Goal: Information Seeking & Learning: Learn about a topic

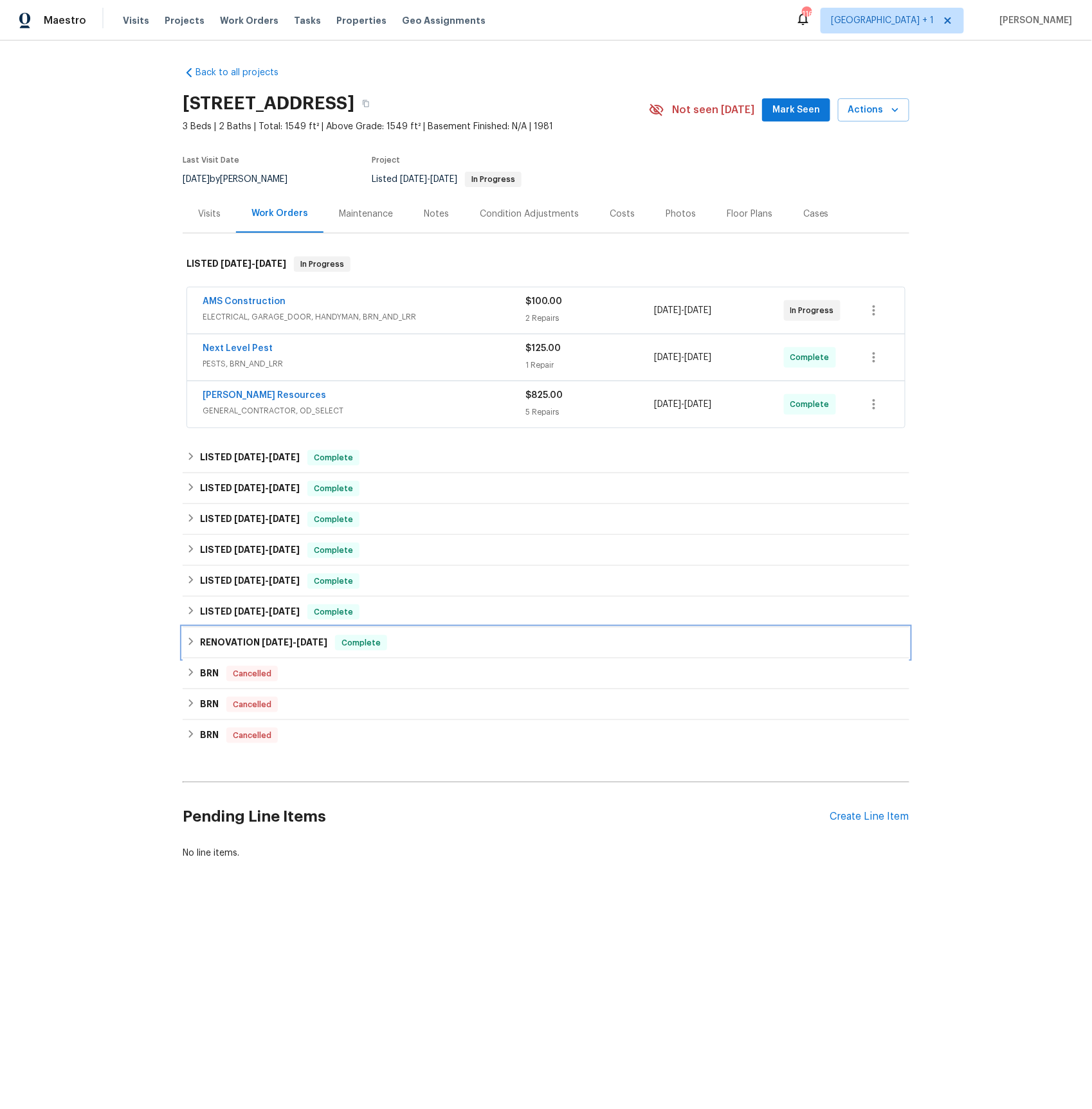
drag, startPoint x: 250, startPoint y: 644, endPoint x: 329, endPoint y: 635, distance: 79.5
click at [249, 643] on h6 "RENOVATION [DATE] - [DATE]" at bounding box center [263, 643] width 127 height 16
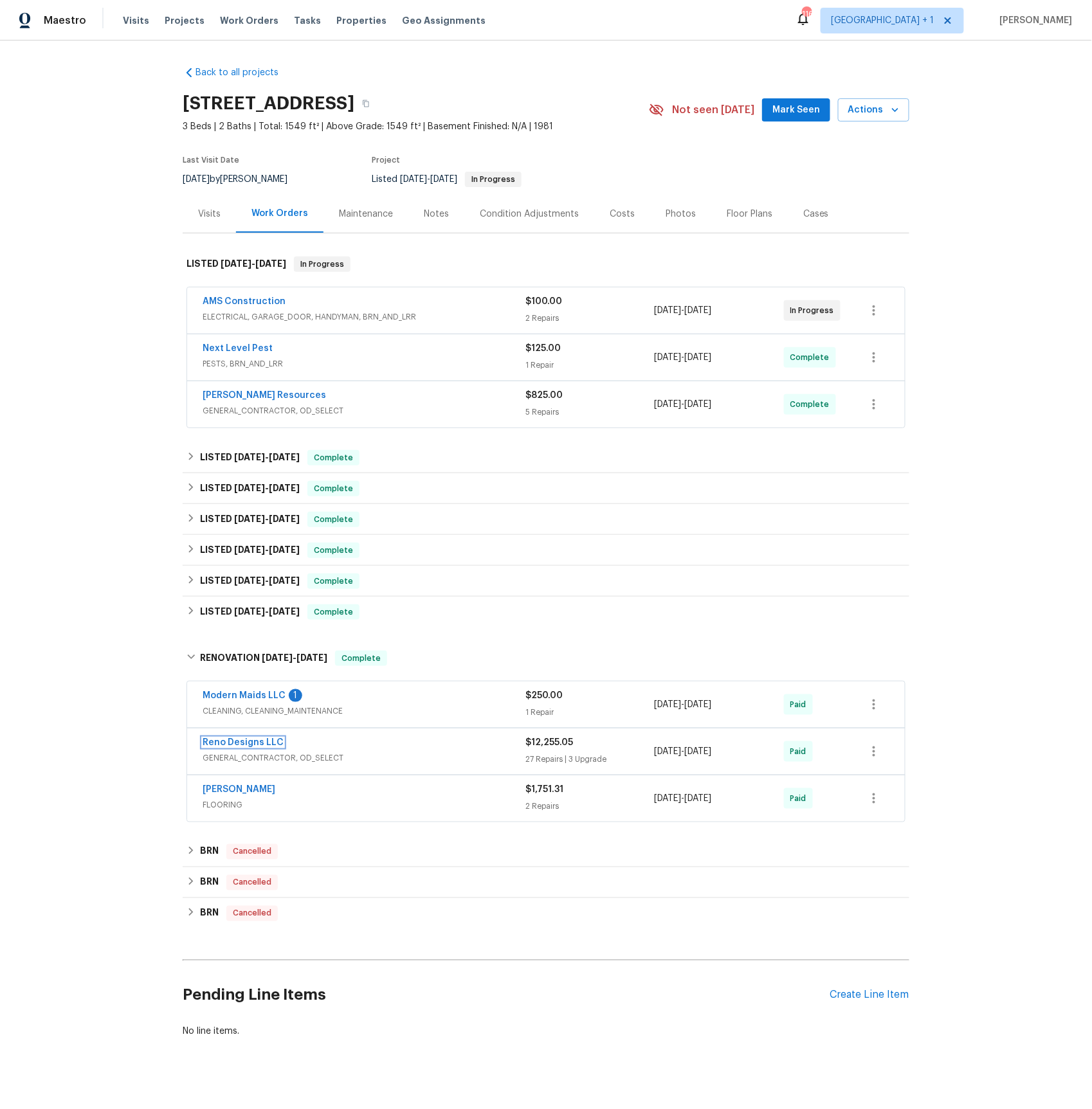
drag, startPoint x: 250, startPoint y: 747, endPoint x: 335, endPoint y: 730, distance: 86.7
click at [250, 747] on link "Reno Designs LLC" at bounding box center [243, 743] width 81 height 9
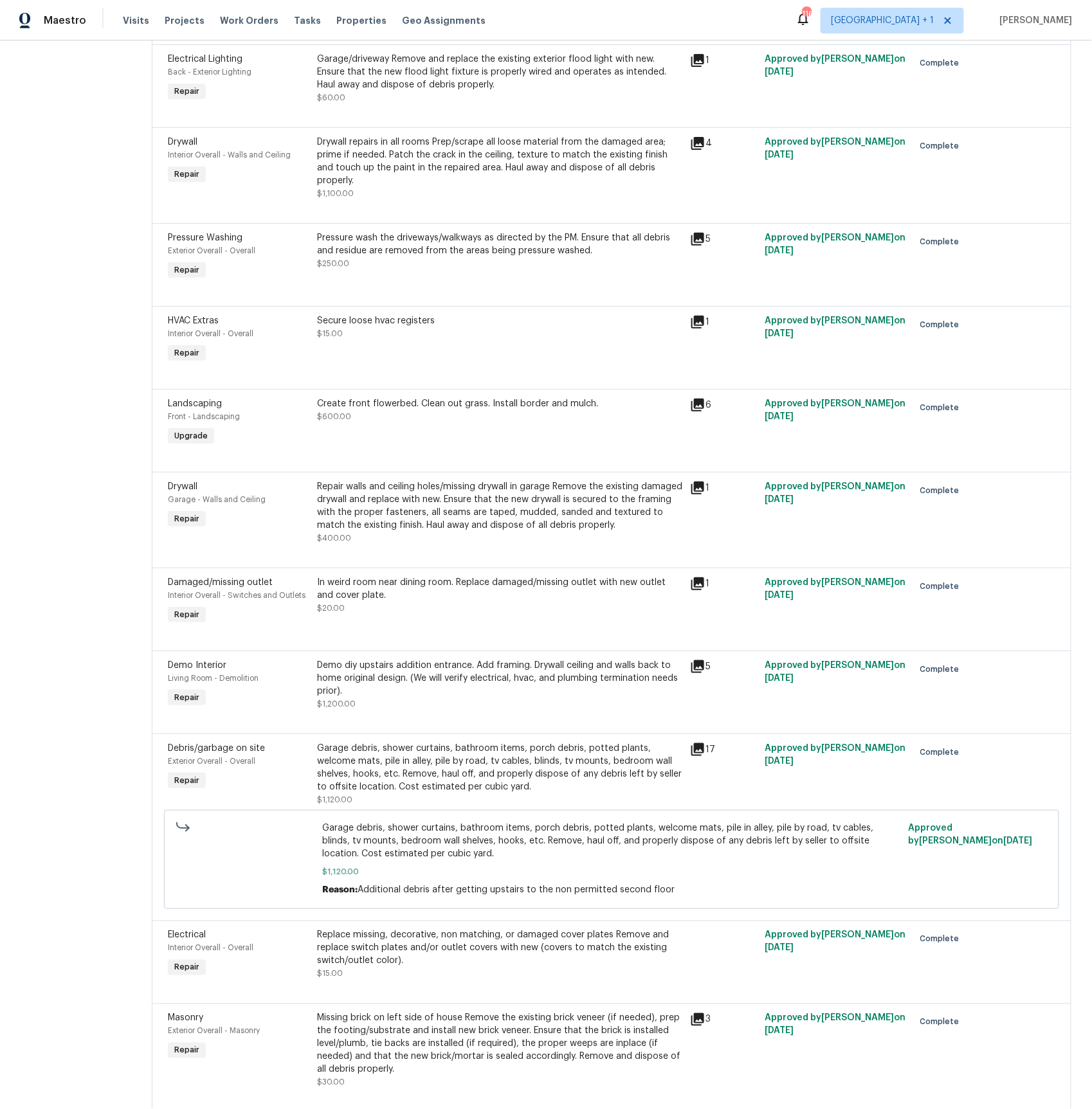
scroll to position [2106, 0]
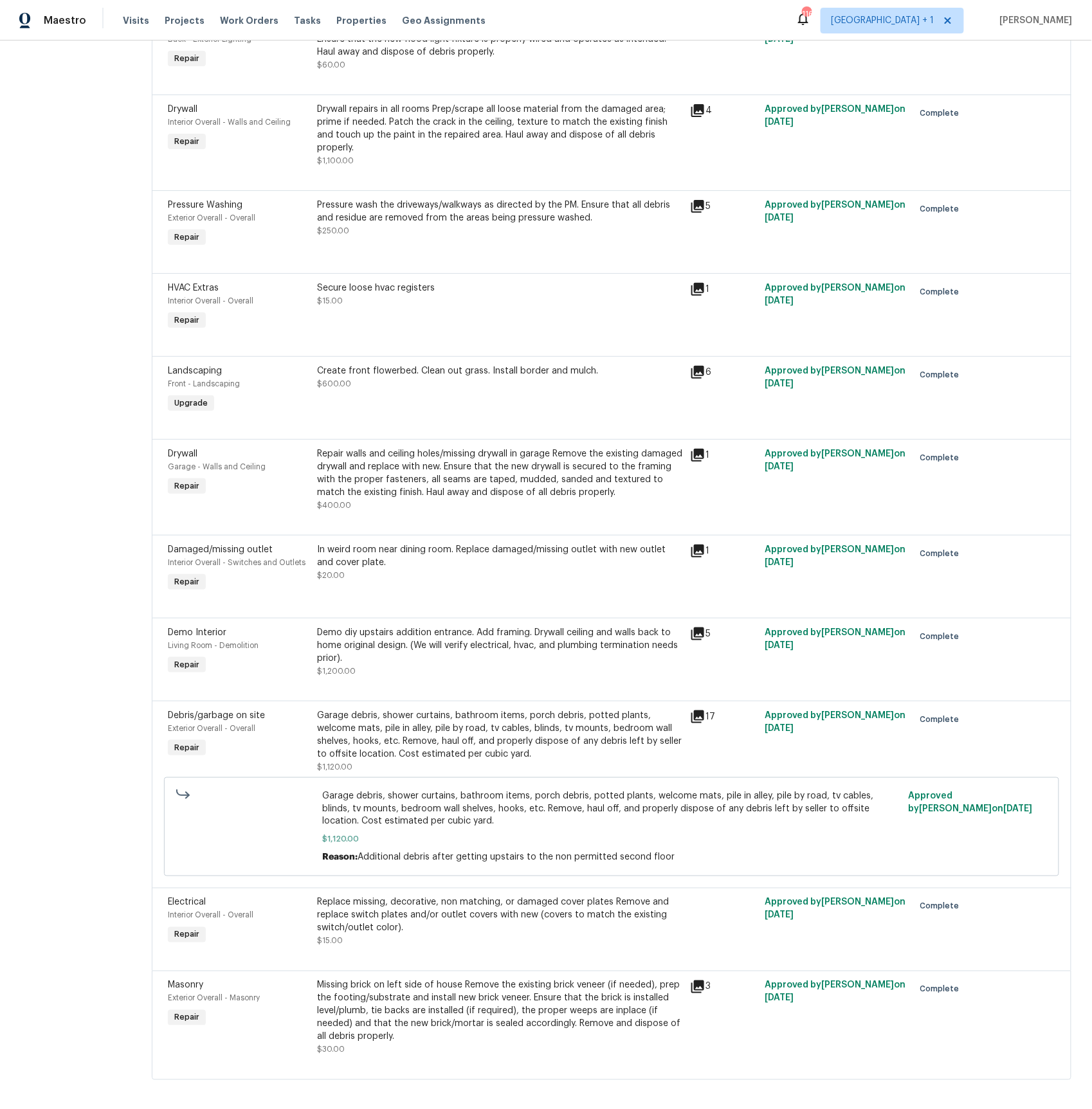
click at [690, 626] on icon at bounding box center [698, 634] width 16 height 16
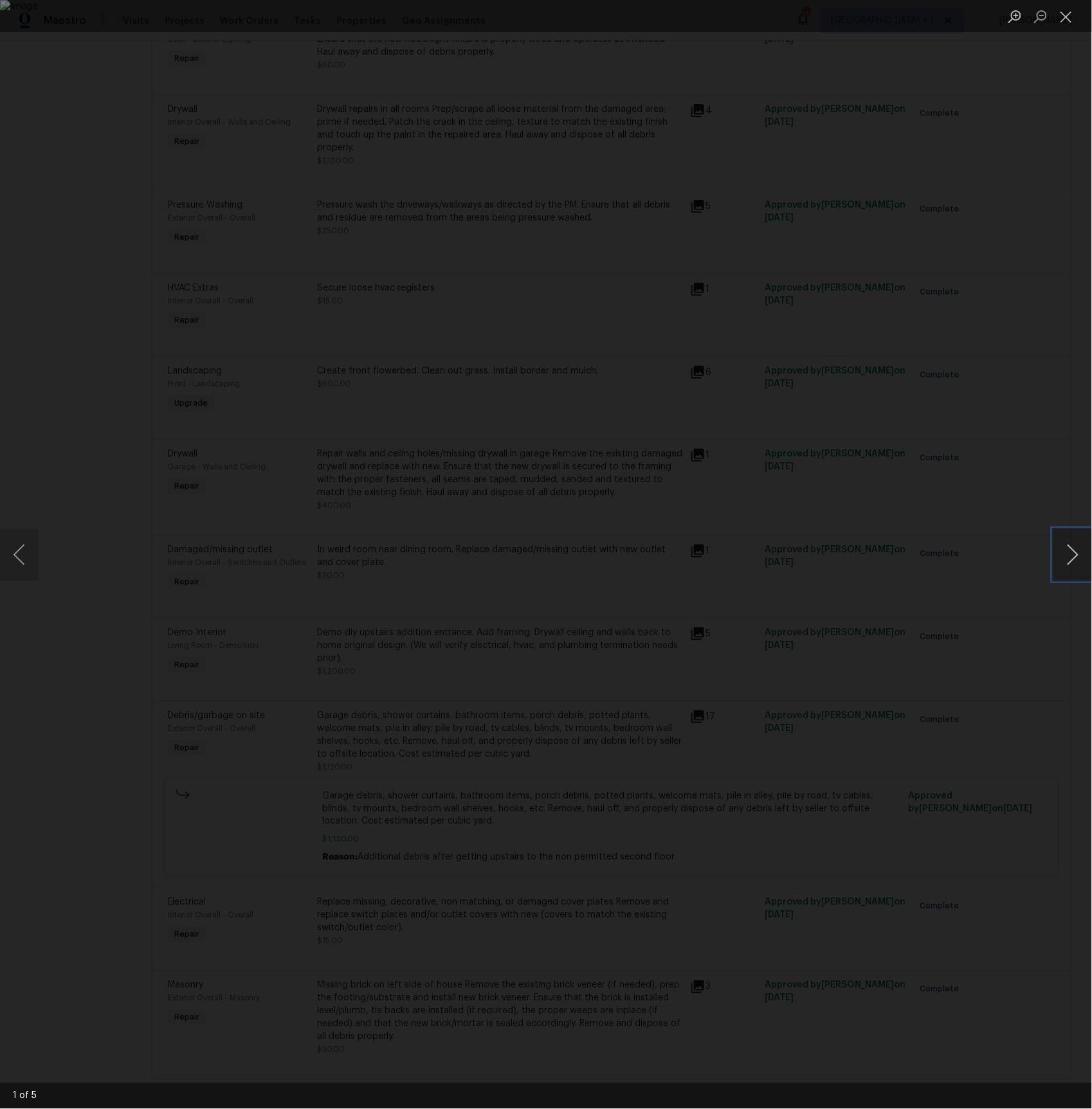
click at [1073, 547] on button "Next image" at bounding box center [1072, 555] width 38 height 52
click at [531, 187] on div "Lightbox" at bounding box center [546, 554] width 1092 height 1109
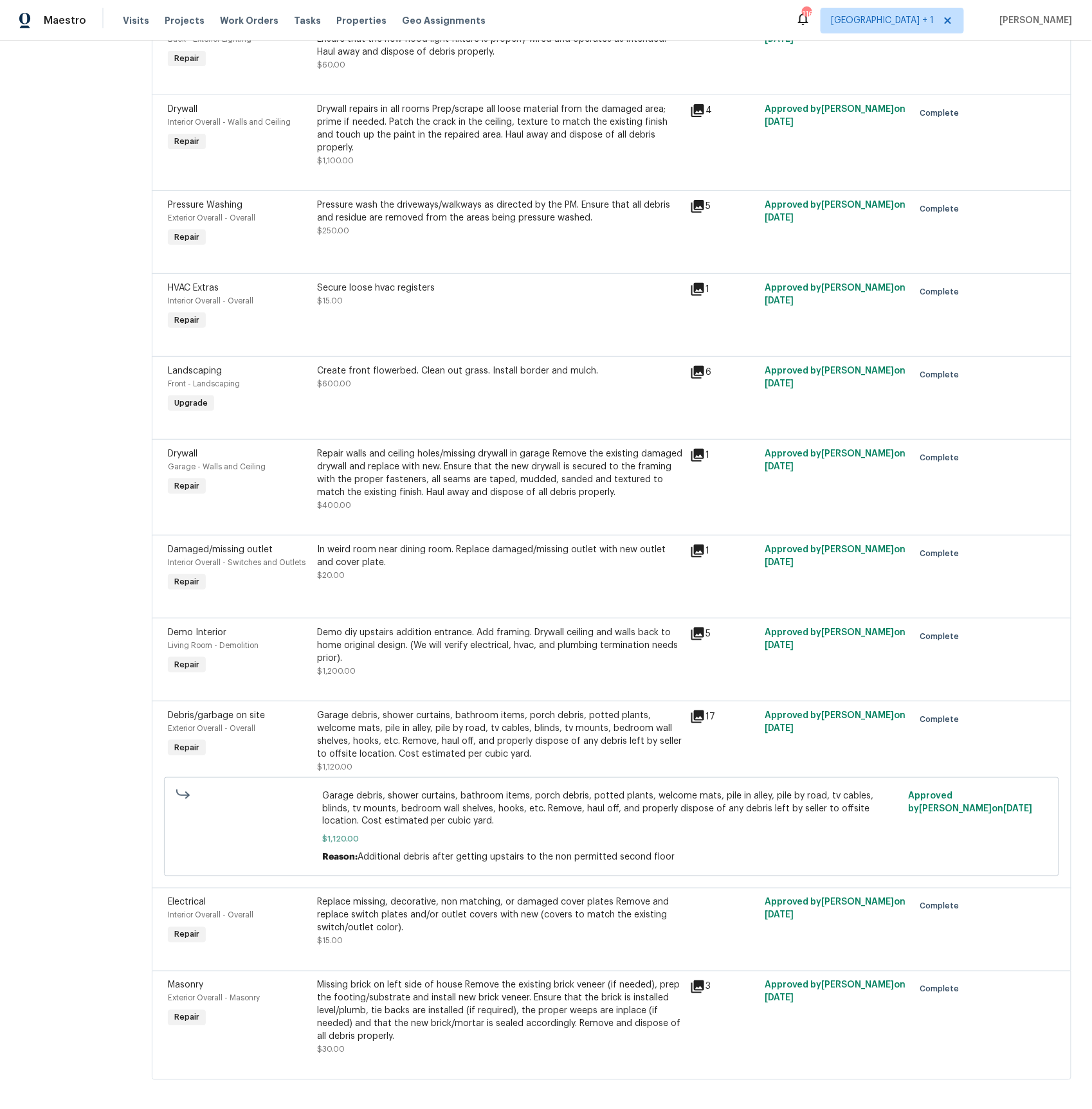
drag, startPoint x: 531, startPoint y: 187, endPoint x: 542, endPoint y: 177, distance: 14.9
click at [531, 187] on div "Lightbox" at bounding box center [546, 554] width 1092 height 1109
click at [695, 626] on icon at bounding box center [698, 634] width 16 height 16
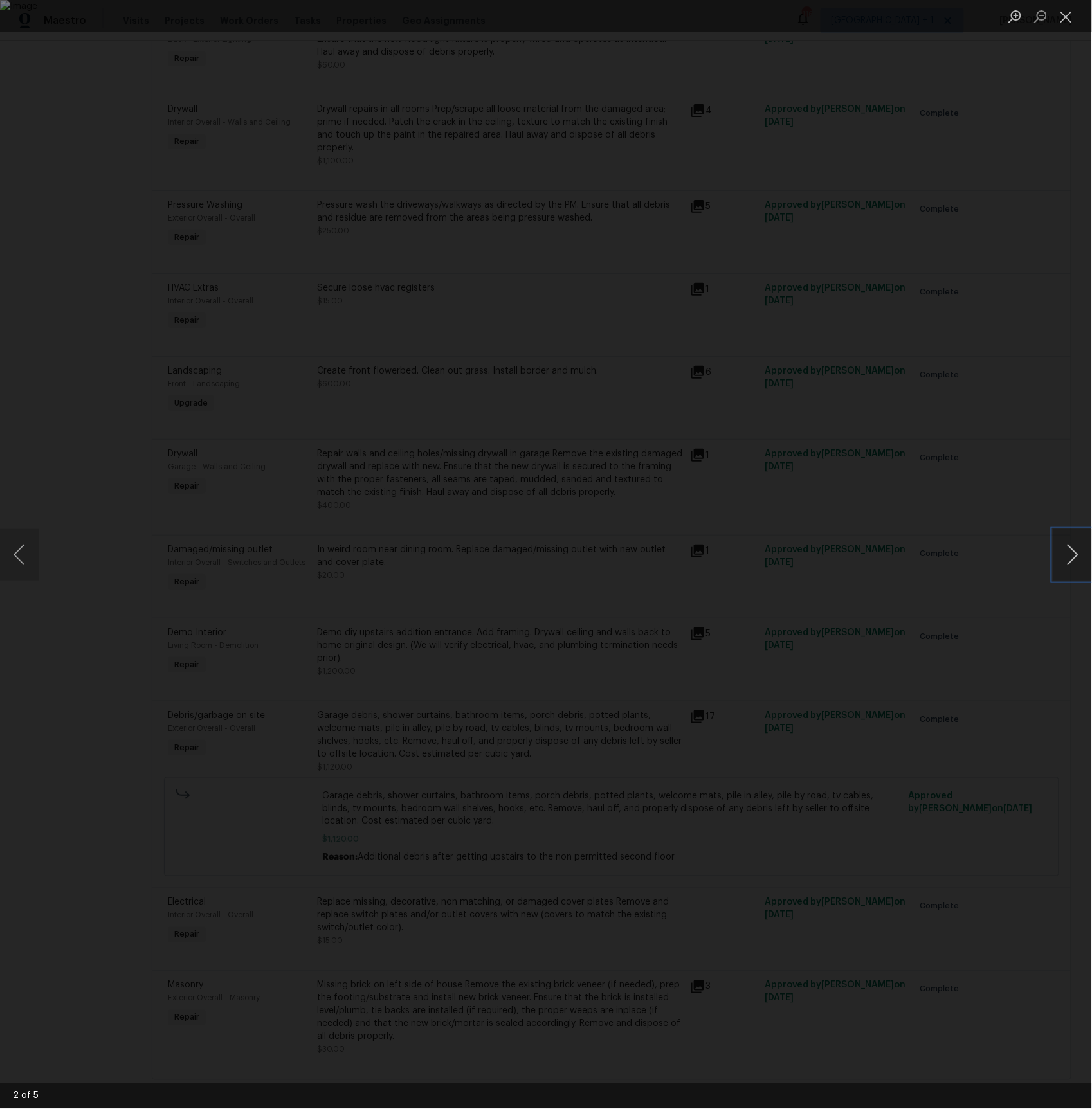
click at [1076, 549] on button "Next image" at bounding box center [1072, 555] width 38 height 52
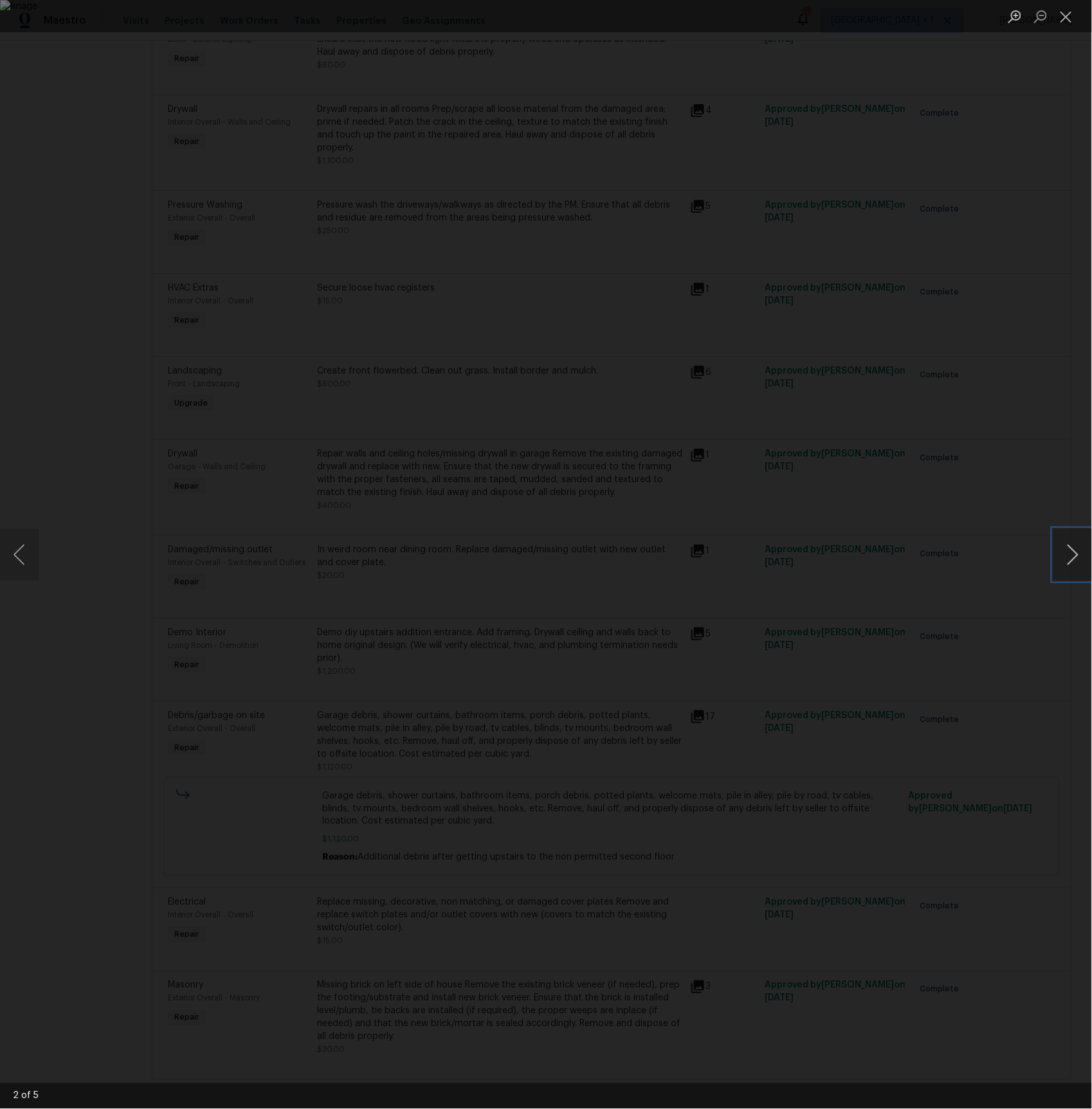
click at [1076, 549] on button "Next image" at bounding box center [1072, 555] width 38 height 52
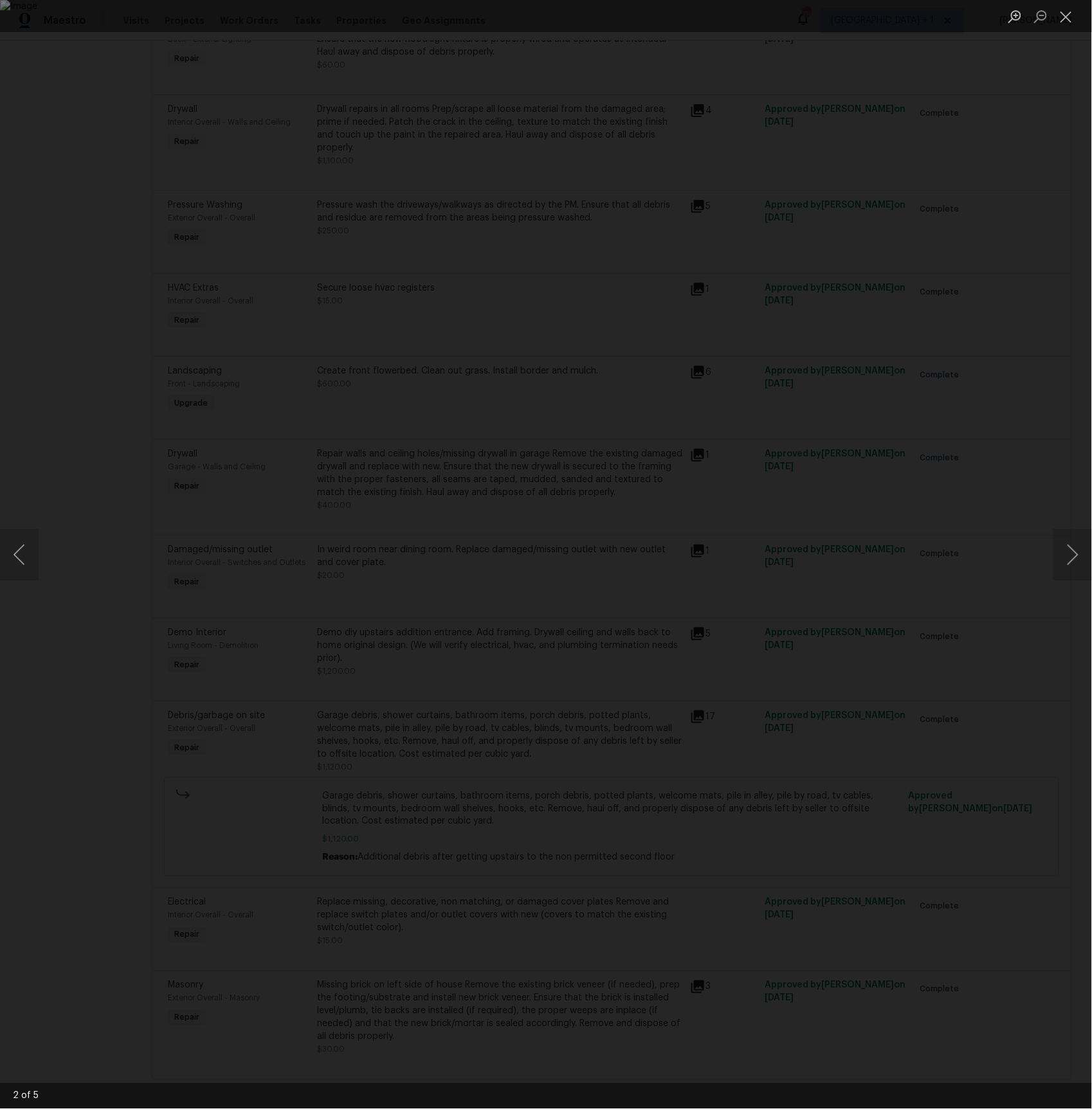
drag, startPoint x: 1033, startPoint y: 361, endPoint x: 971, endPoint y: 374, distance: 63.3
click at [1033, 361] on div "Lightbox" at bounding box center [546, 554] width 1092 height 1109
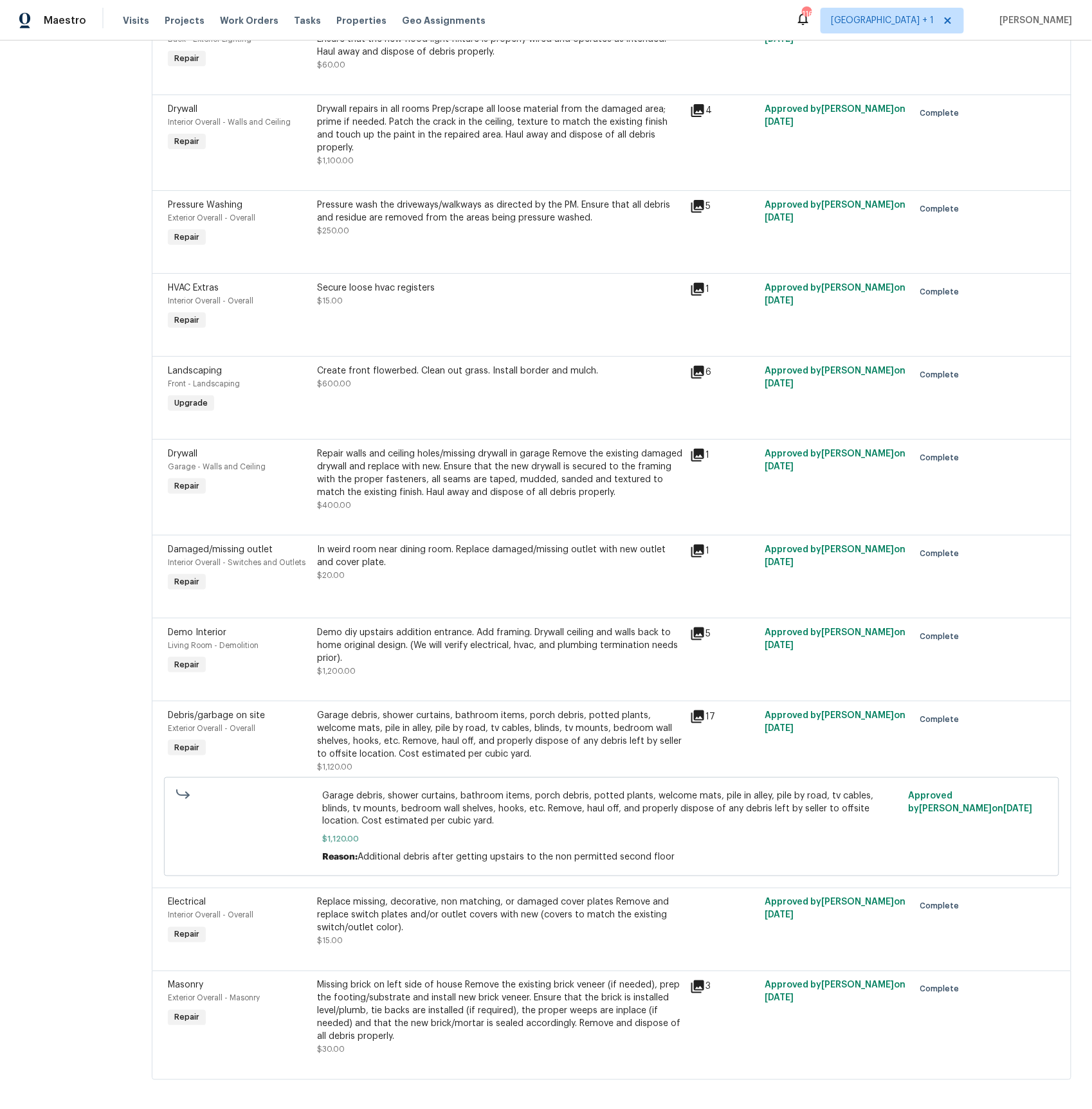
click at [695, 627] on icon at bounding box center [697, 634] width 12 height 12
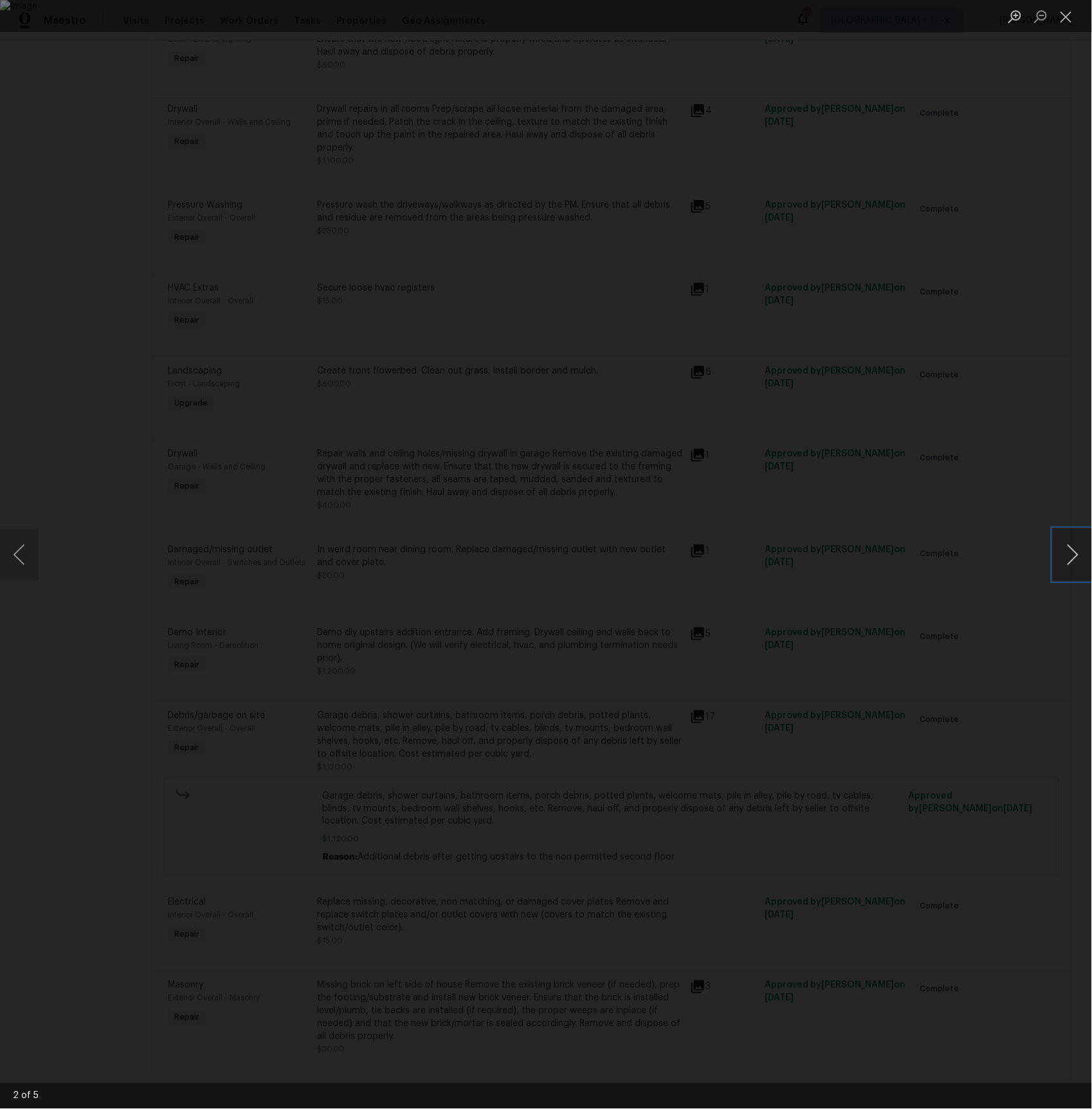
click at [1078, 553] on button "Next image" at bounding box center [1072, 555] width 38 height 52
click at [1072, 556] on button "Next image" at bounding box center [1072, 555] width 38 height 52
click at [1083, 549] on button "Next image" at bounding box center [1072, 555] width 38 height 52
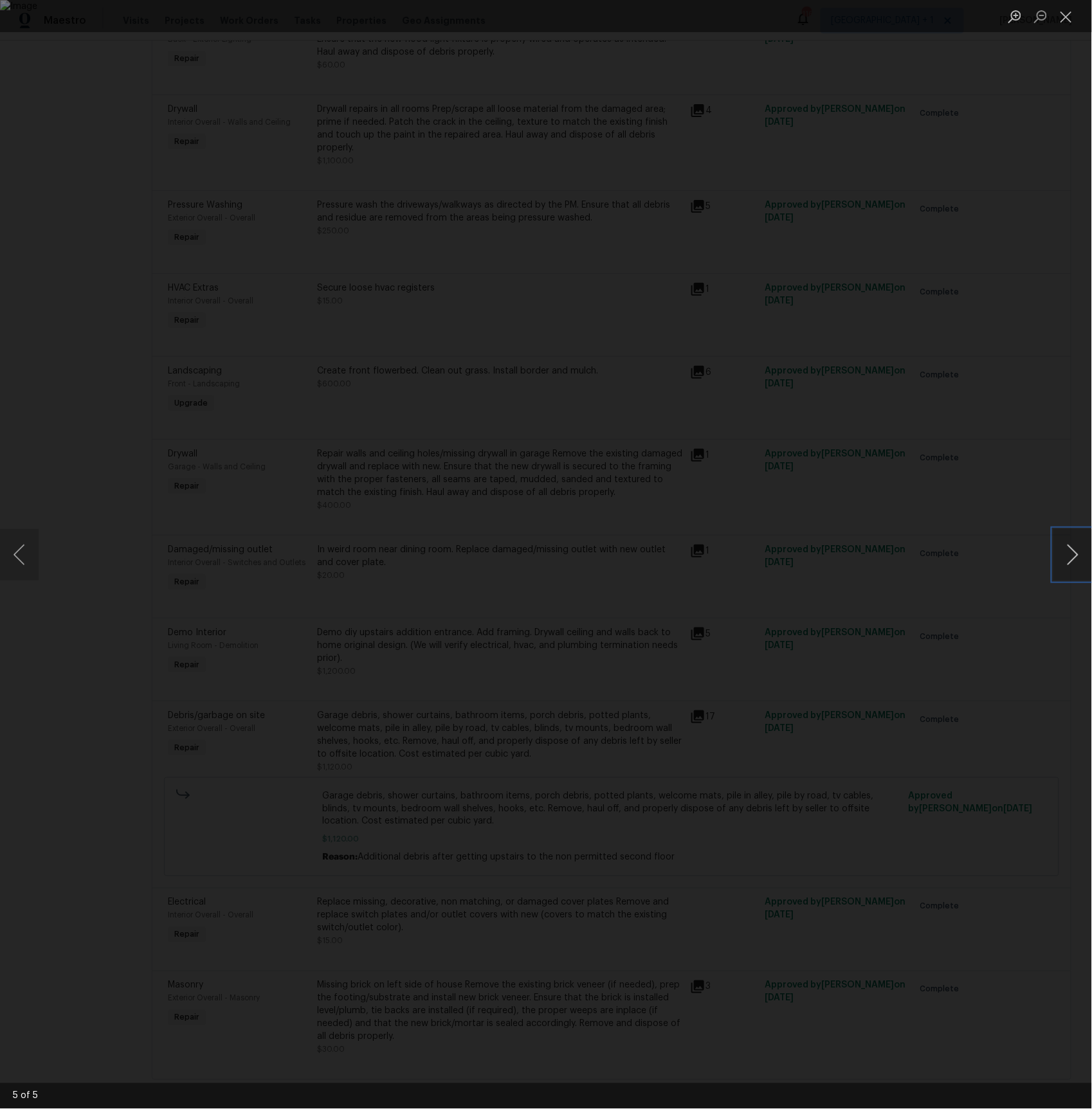
click at [1054, 542] on button "Next image" at bounding box center [1072, 555] width 38 height 52
click at [400, 323] on div "Lightbox" at bounding box center [546, 554] width 1092 height 1109
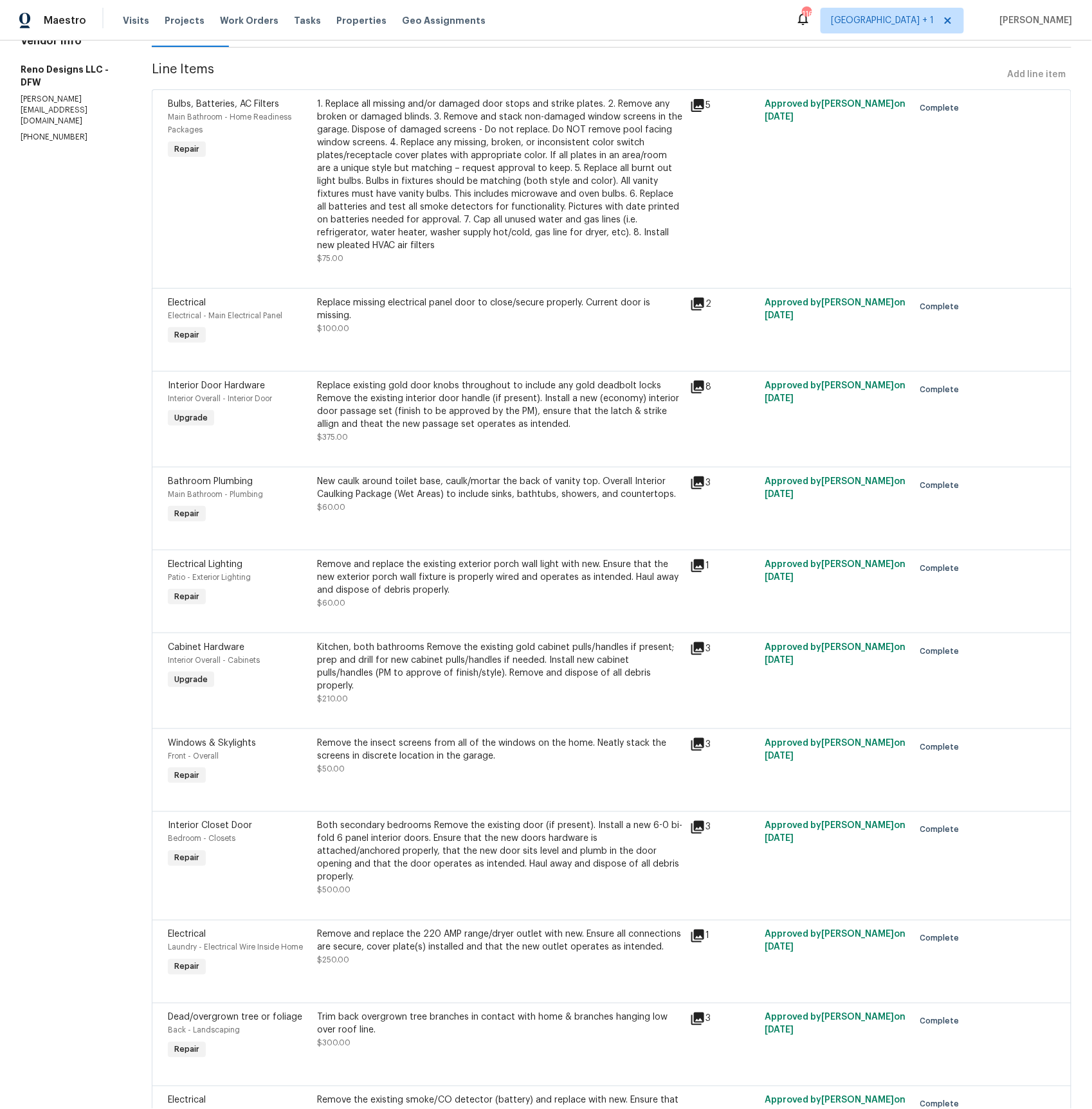
scroll to position [0, 0]
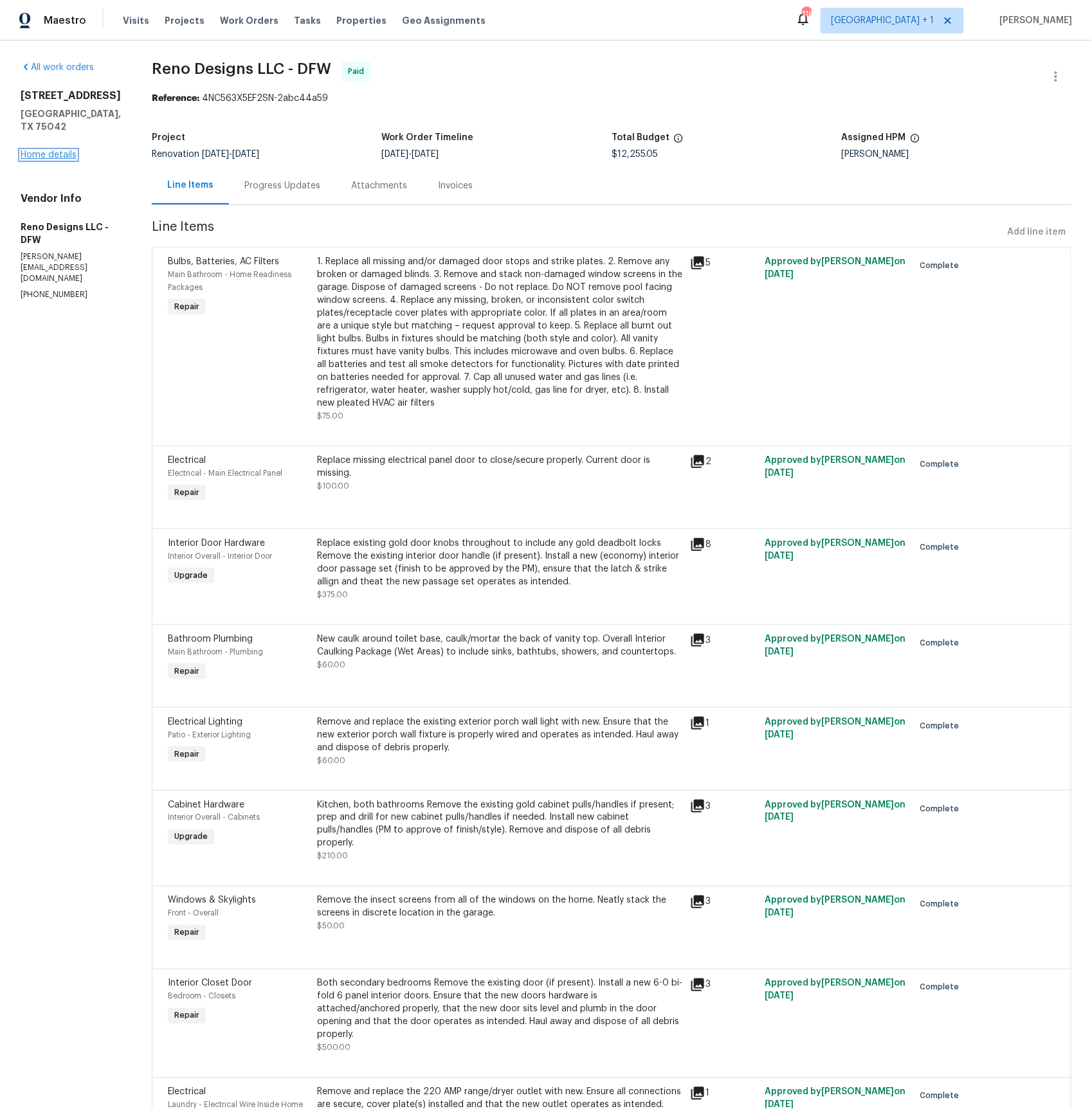
click at [53, 151] on link "Home details" at bounding box center [48, 155] width 56 height 9
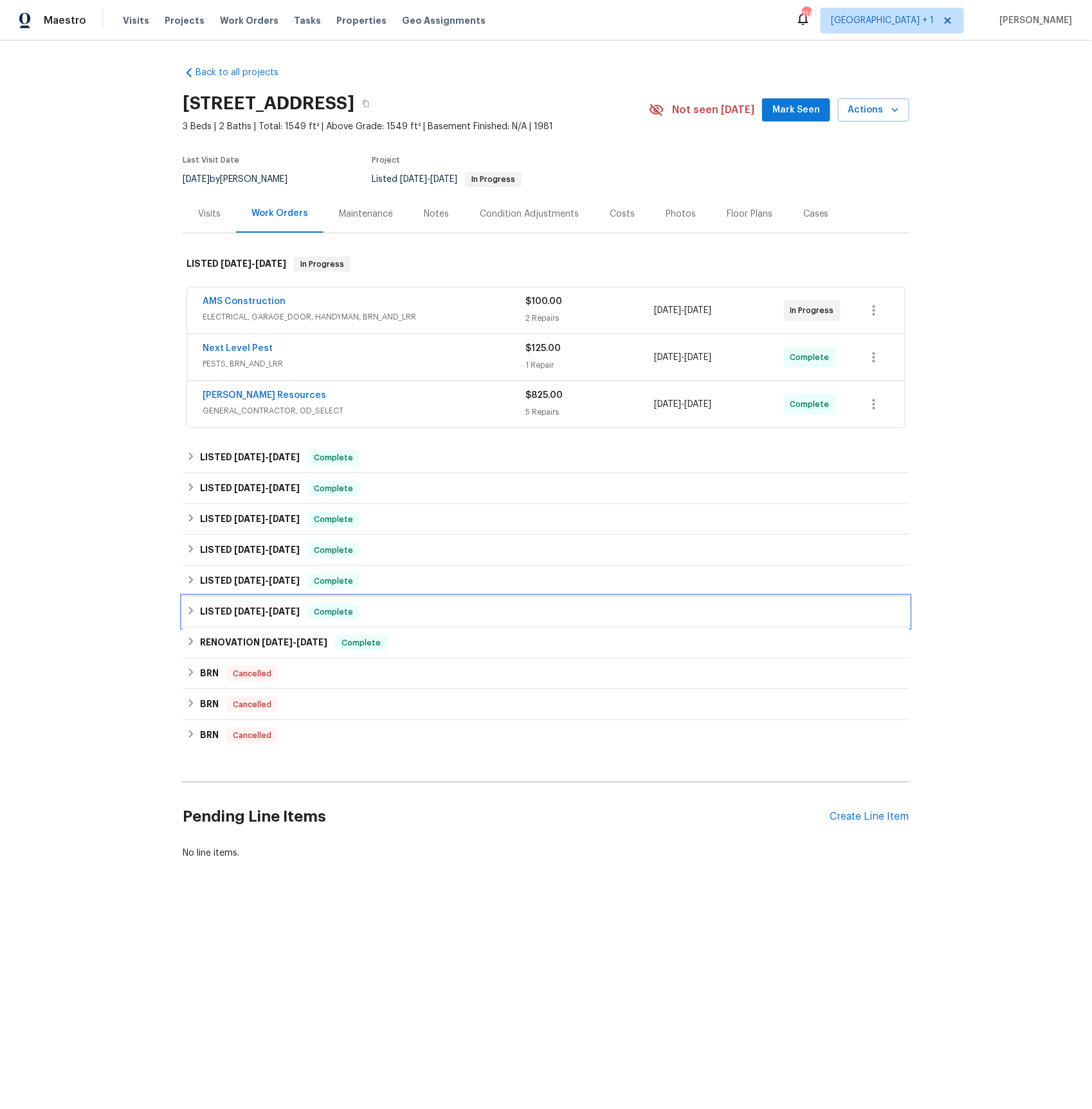
drag, startPoint x: 283, startPoint y: 617, endPoint x: 296, endPoint y: 611, distance: 14.3
click at [283, 616] on span "[DATE]" at bounding box center [284, 612] width 31 height 9
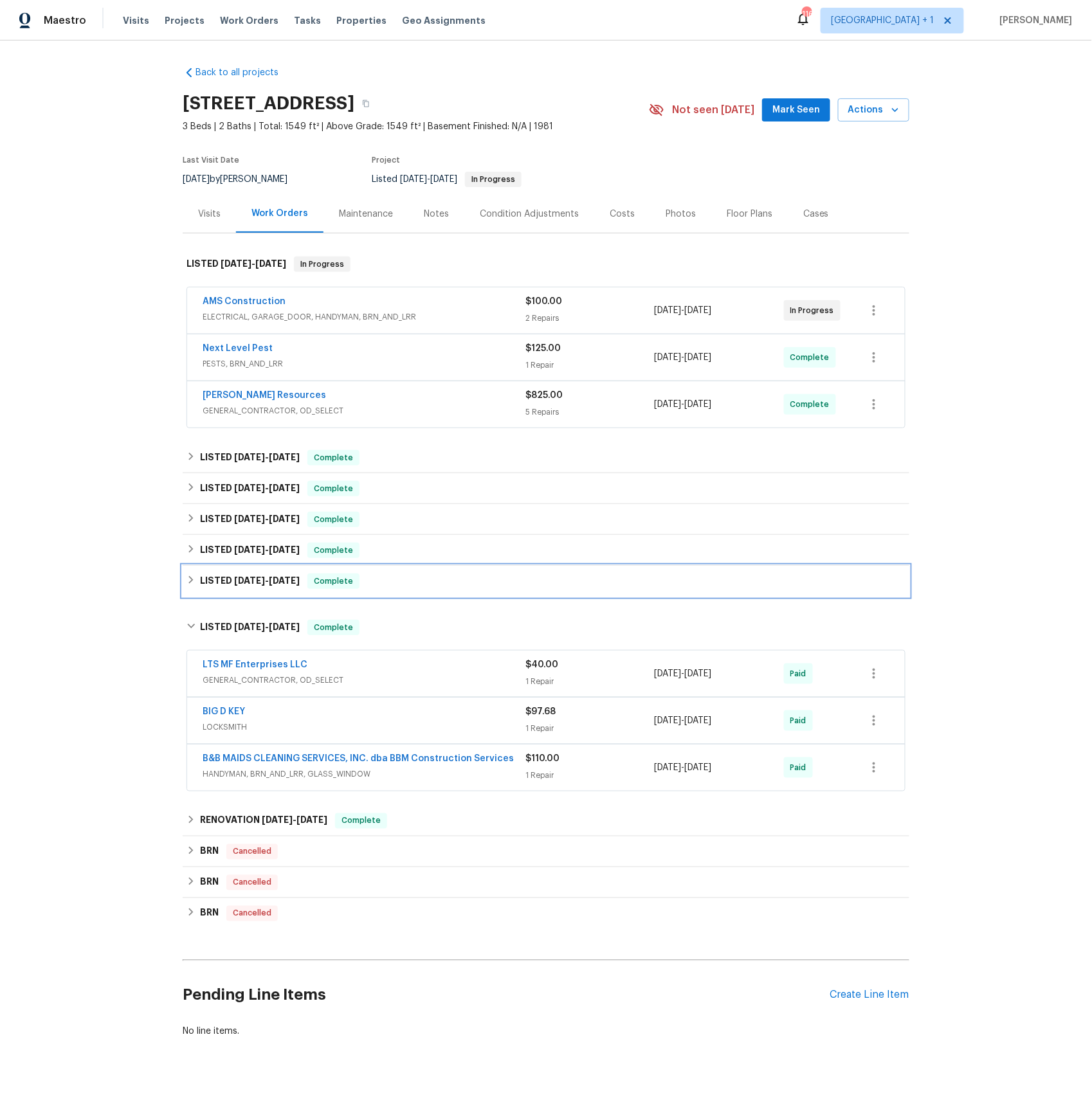
click at [217, 580] on h6 "LISTED [DATE] - [DATE]" at bounding box center [250, 581] width 100 height 16
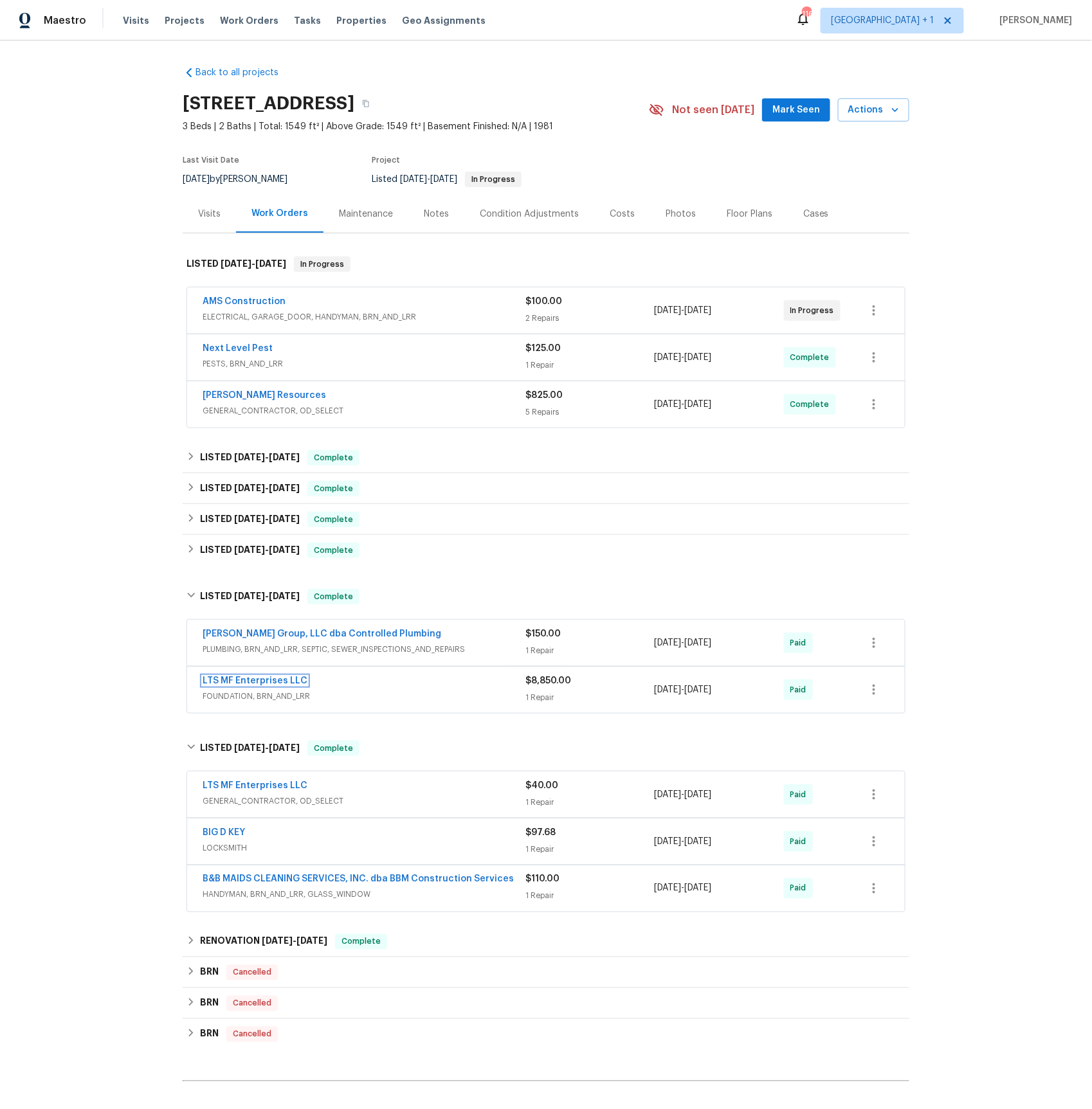
click at [220, 680] on link "LTS MF Enterprises LLC" at bounding box center [254, 681] width 105 height 9
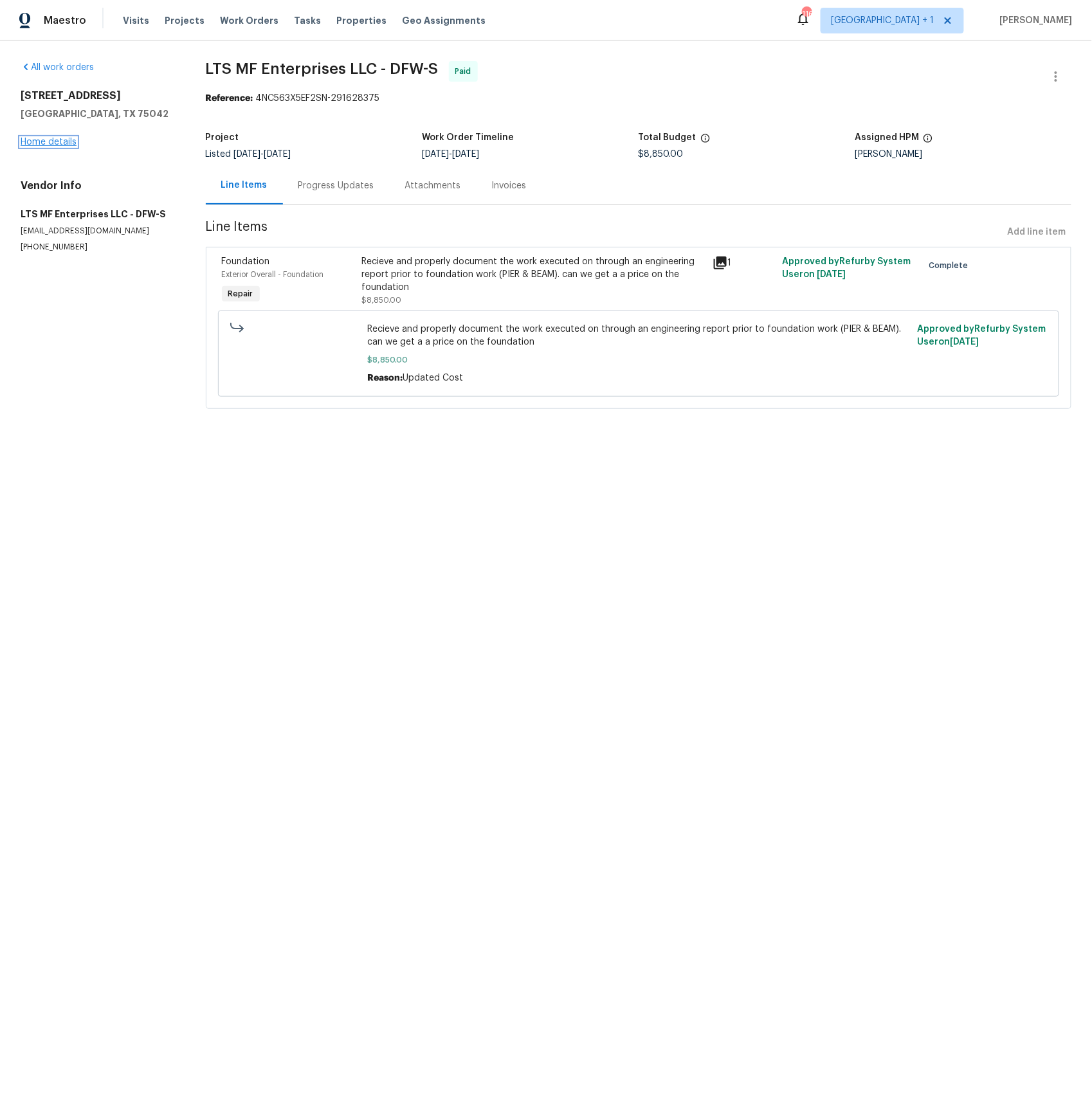
click at [56, 144] on link "Home details" at bounding box center [48, 142] width 56 height 9
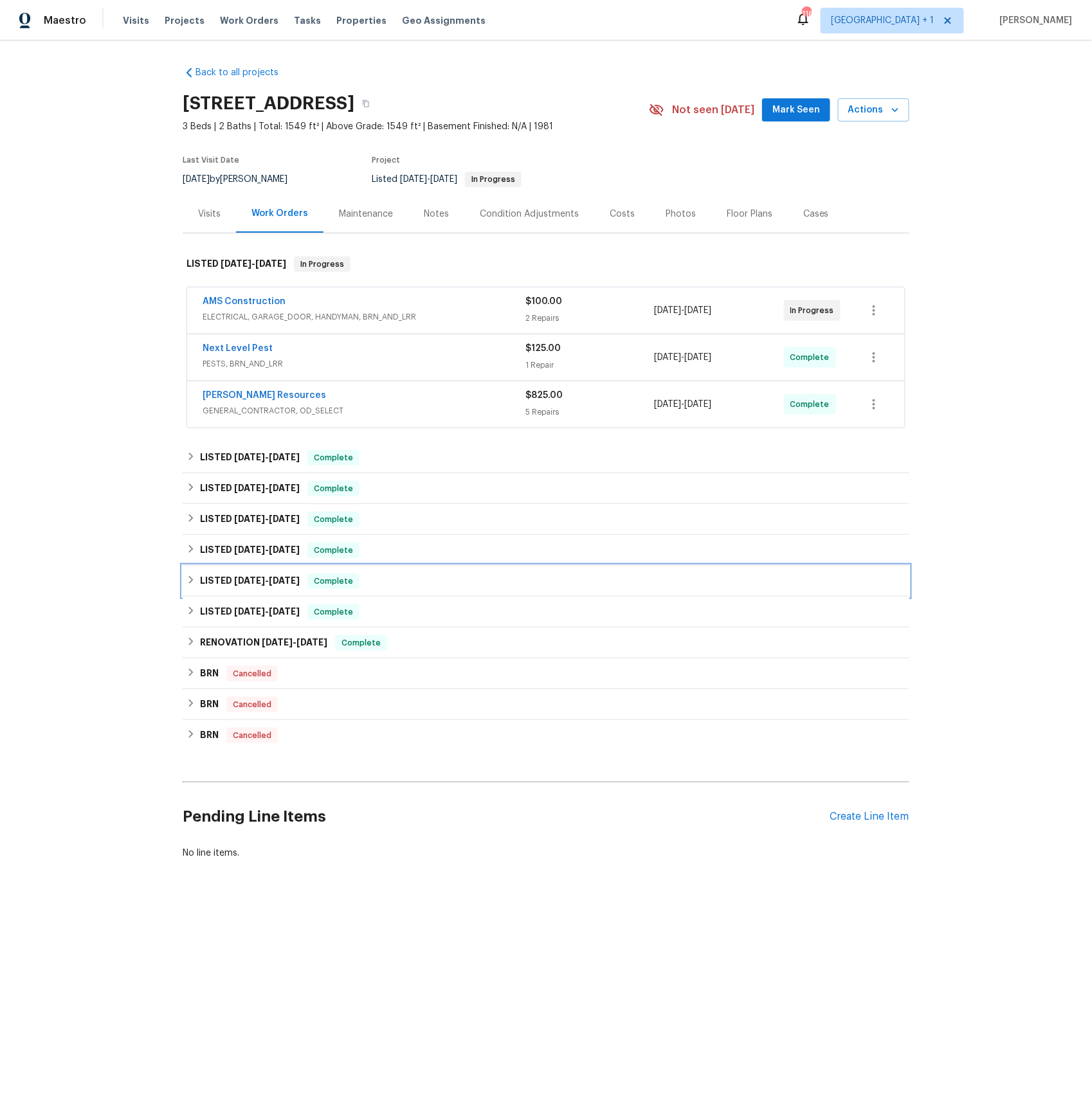
drag, startPoint x: 259, startPoint y: 578, endPoint x: 259, endPoint y: 565, distance: 13.0
click at [259, 575] on h6 "LISTED [DATE] - [DATE]" at bounding box center [250, 581] width 100 height 16
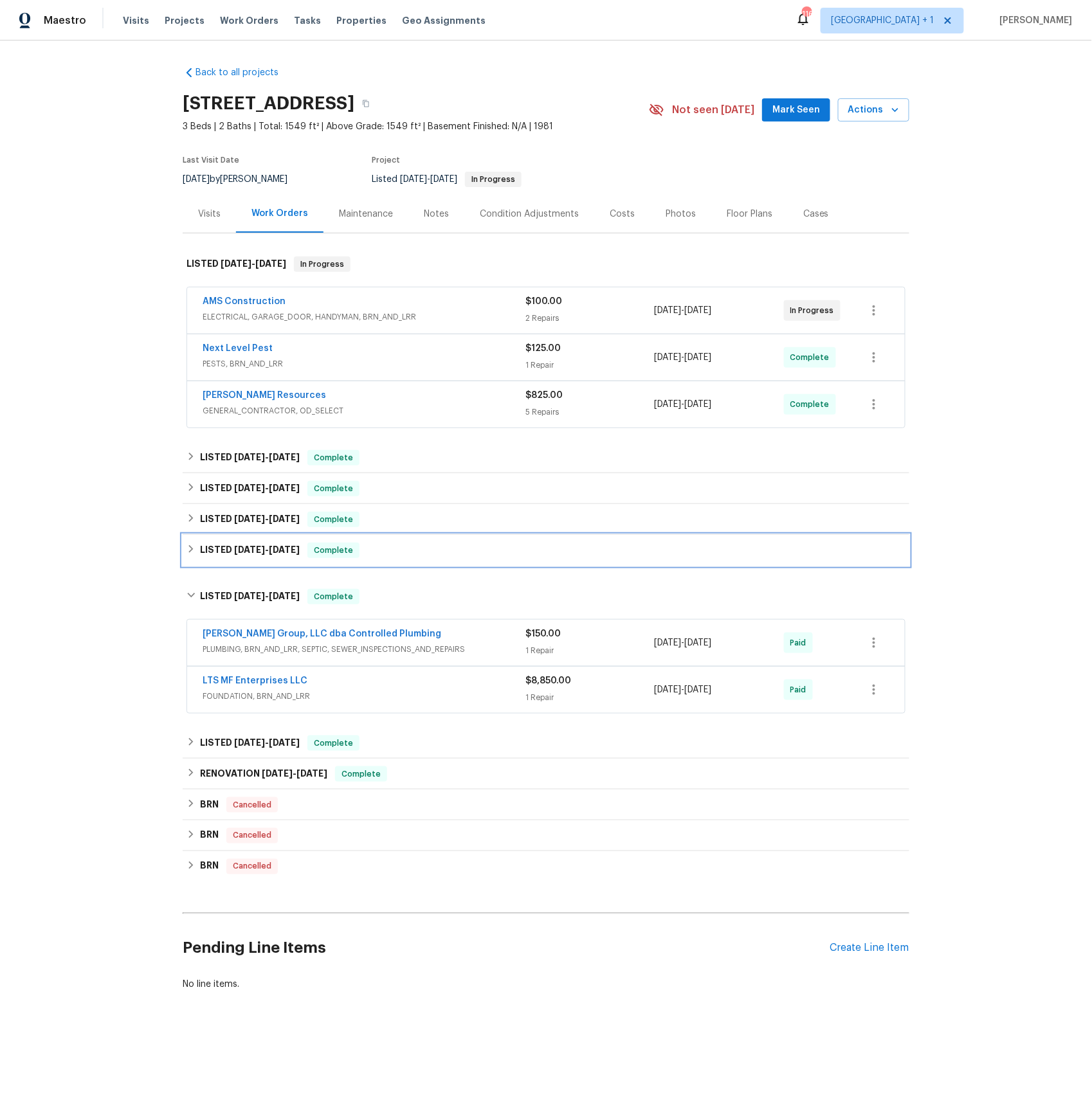
drag, startPoint x: 261, startPoint y: 553, endPoint x: 267, endPoint y: 549, distance: 7.2
click at [261, 553] on span "[DATE]" at bounding box center [250, 550] width 31 height 9
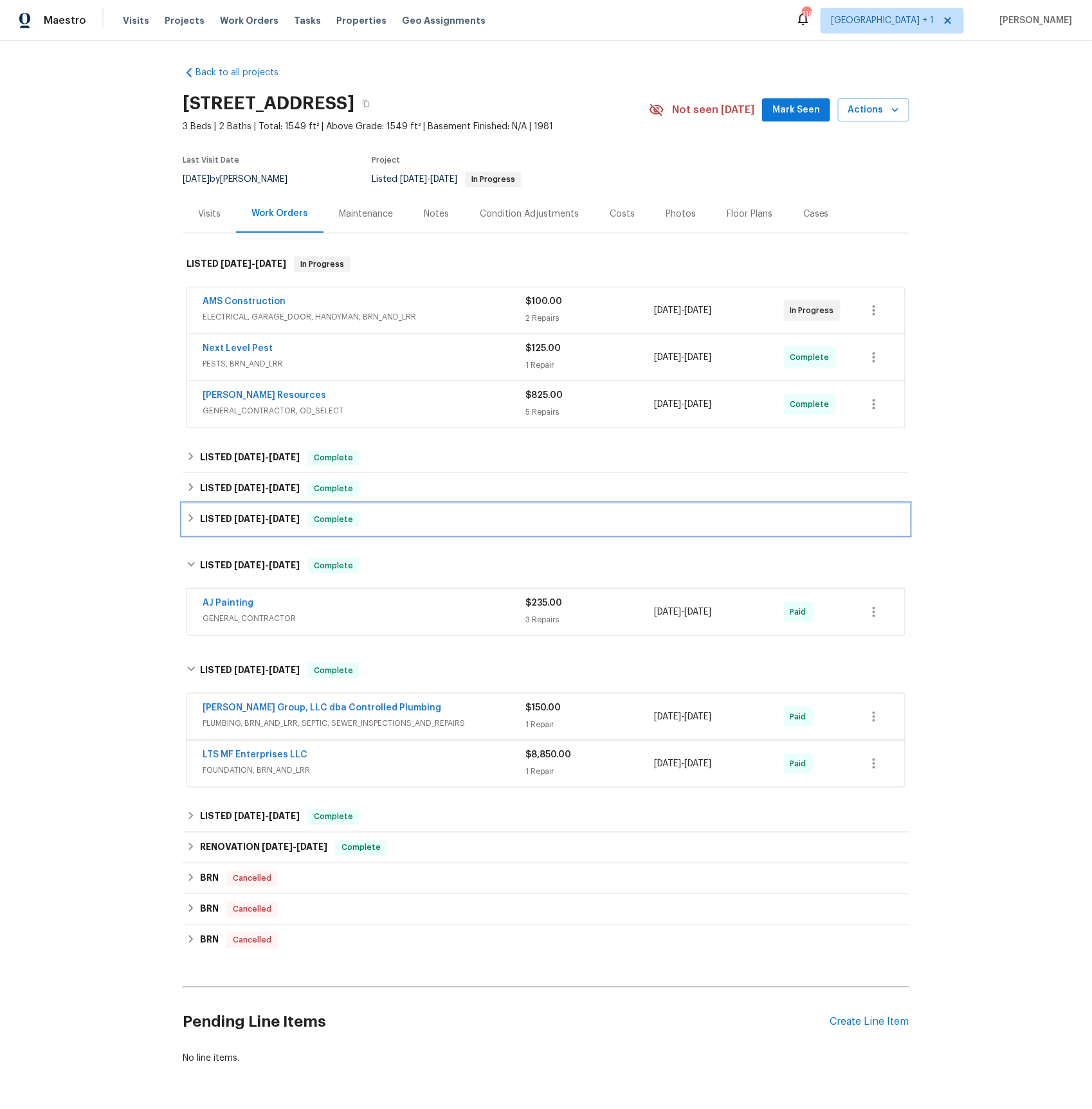
click at [270, 523] on span "[DATE] - [DATE]" at bounding box center [267, 519] width 66 height 9
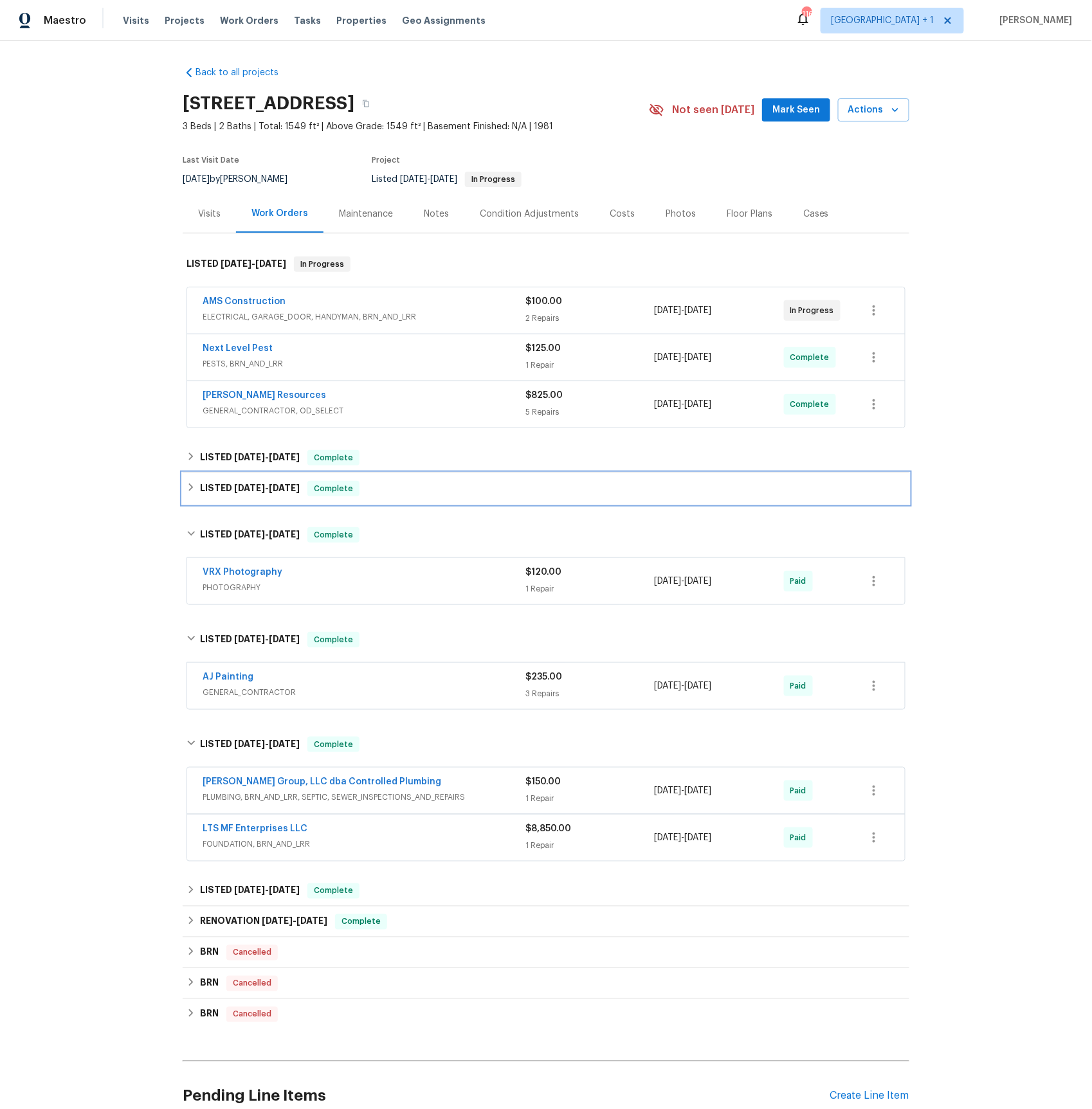
click at [274, 494] on h6 "LISTED [DATE] - [DATE]" at bounding box center [250, 489] width 100 height 16
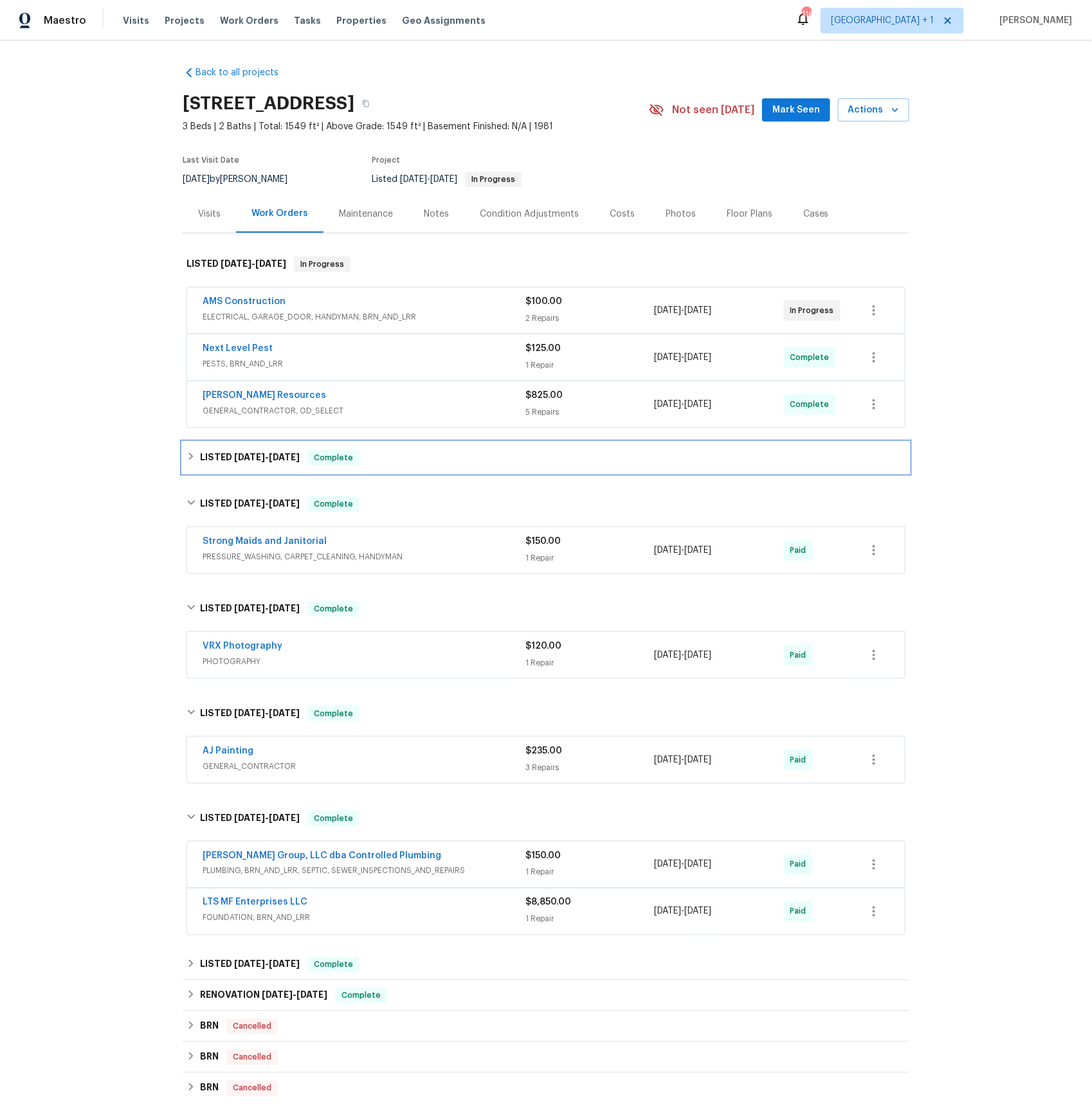
click at [271, 465] on h6 "LISTED [DATE] - [DATE]" at bounding box center [250, 458] width 100 height 16
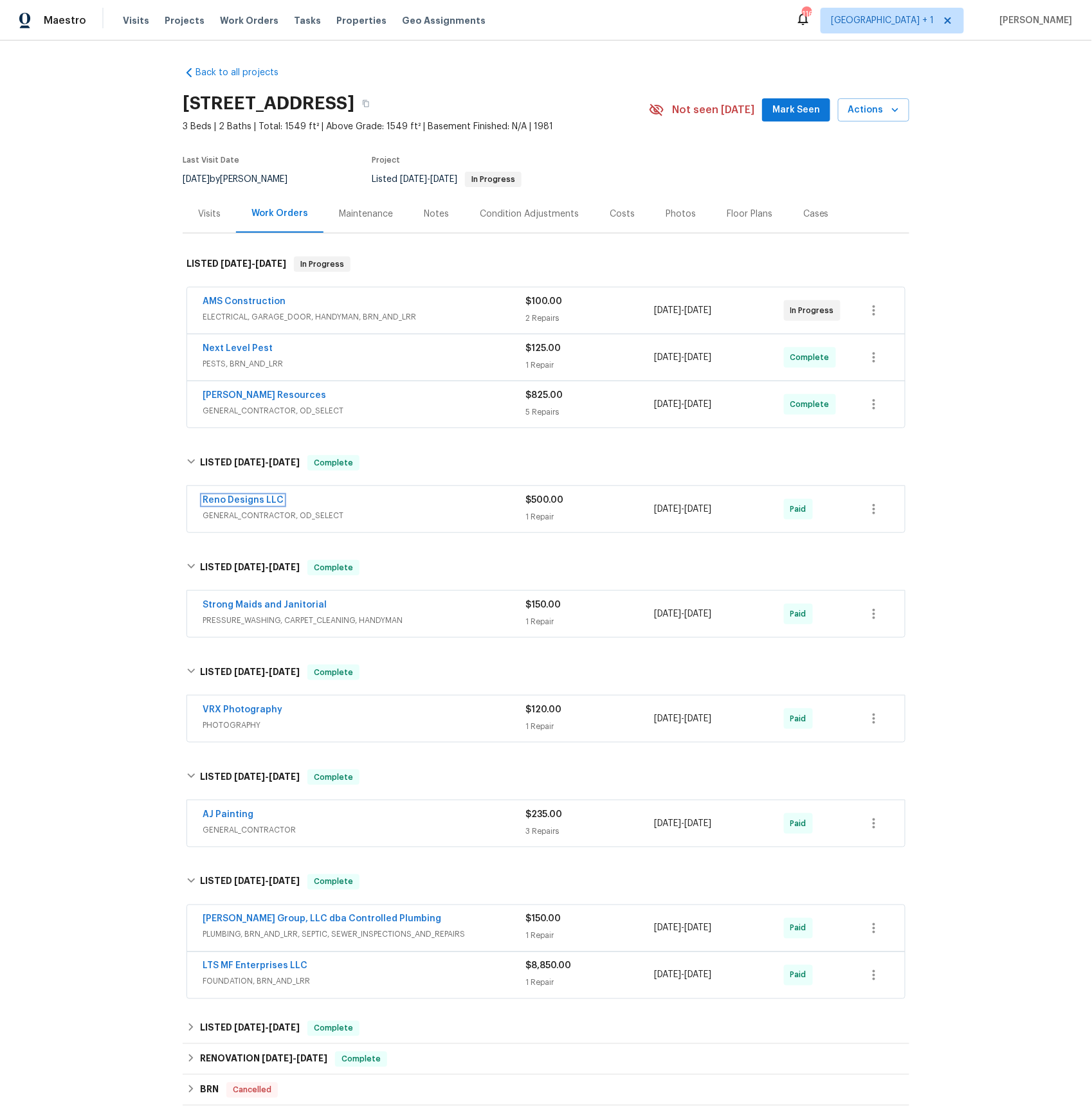
click at [254, 498] on link "Reno Designs LLC" at bounding box center [243, 500] width 81 height 9
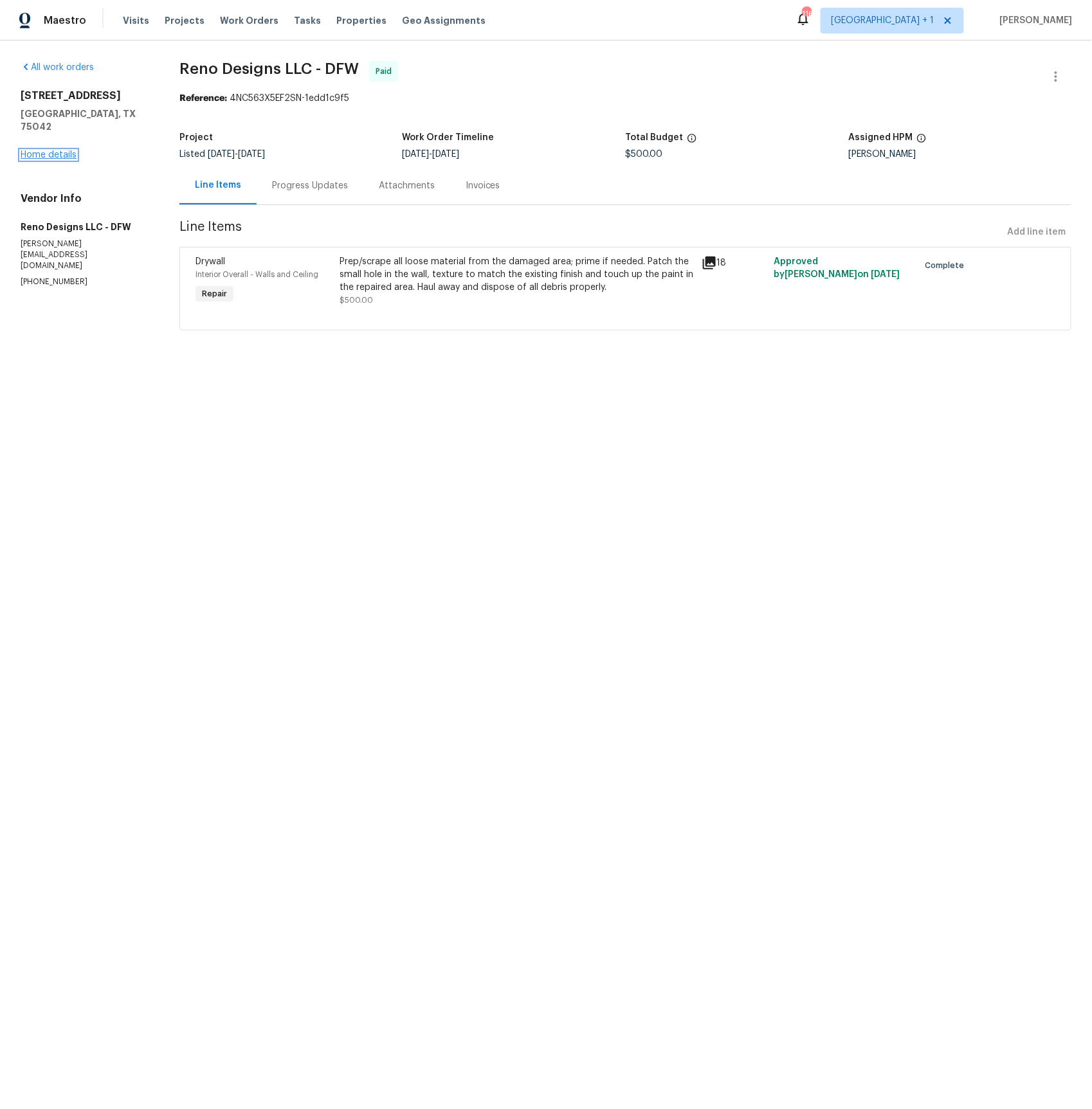
click at [62, 151] on link "Home details" at bounding box center [48, 155] width 56 height 9
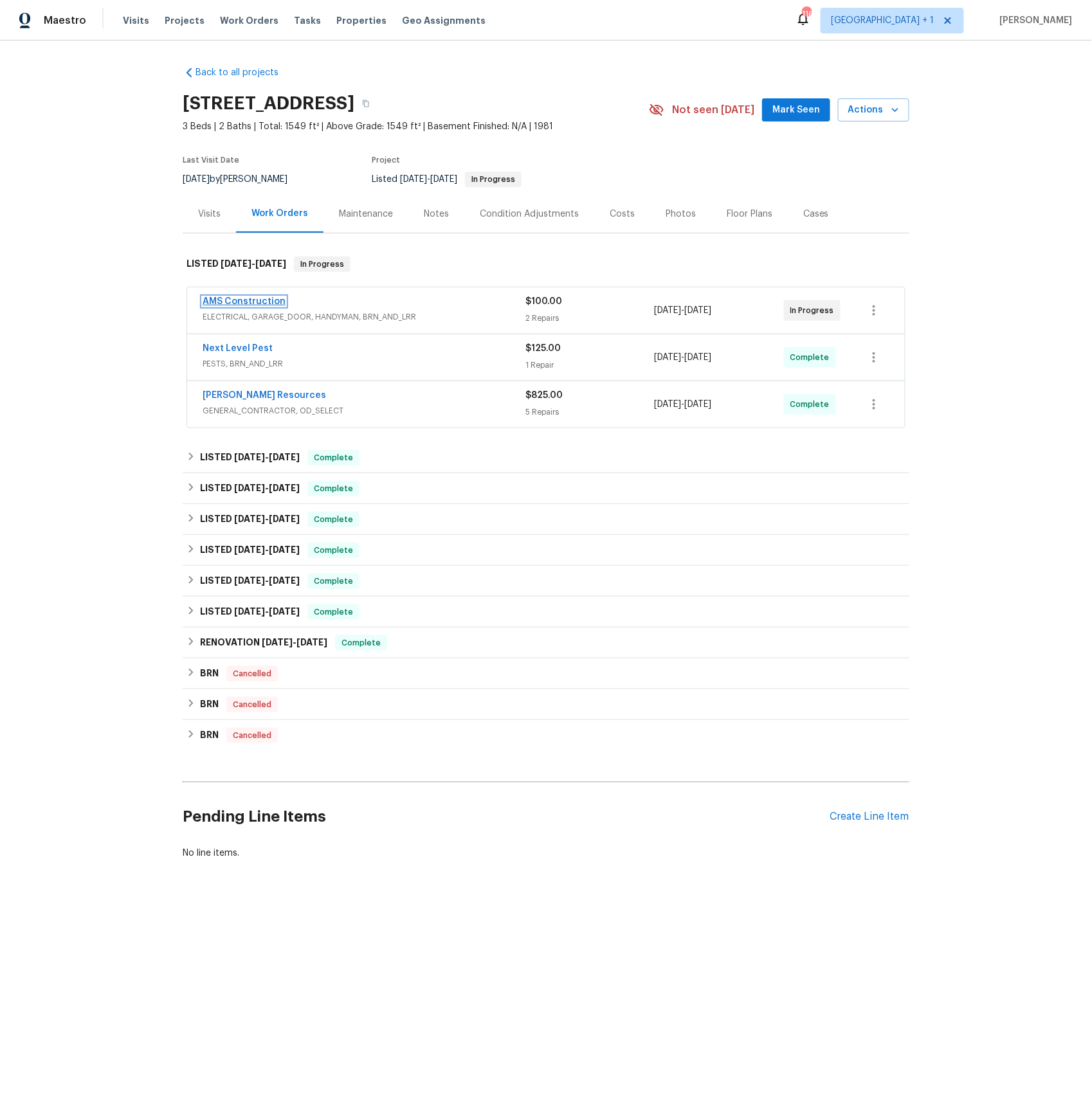
click at [247, 301] on link "AMS Construction" at bounding box center [244, 302] width 83 height 9
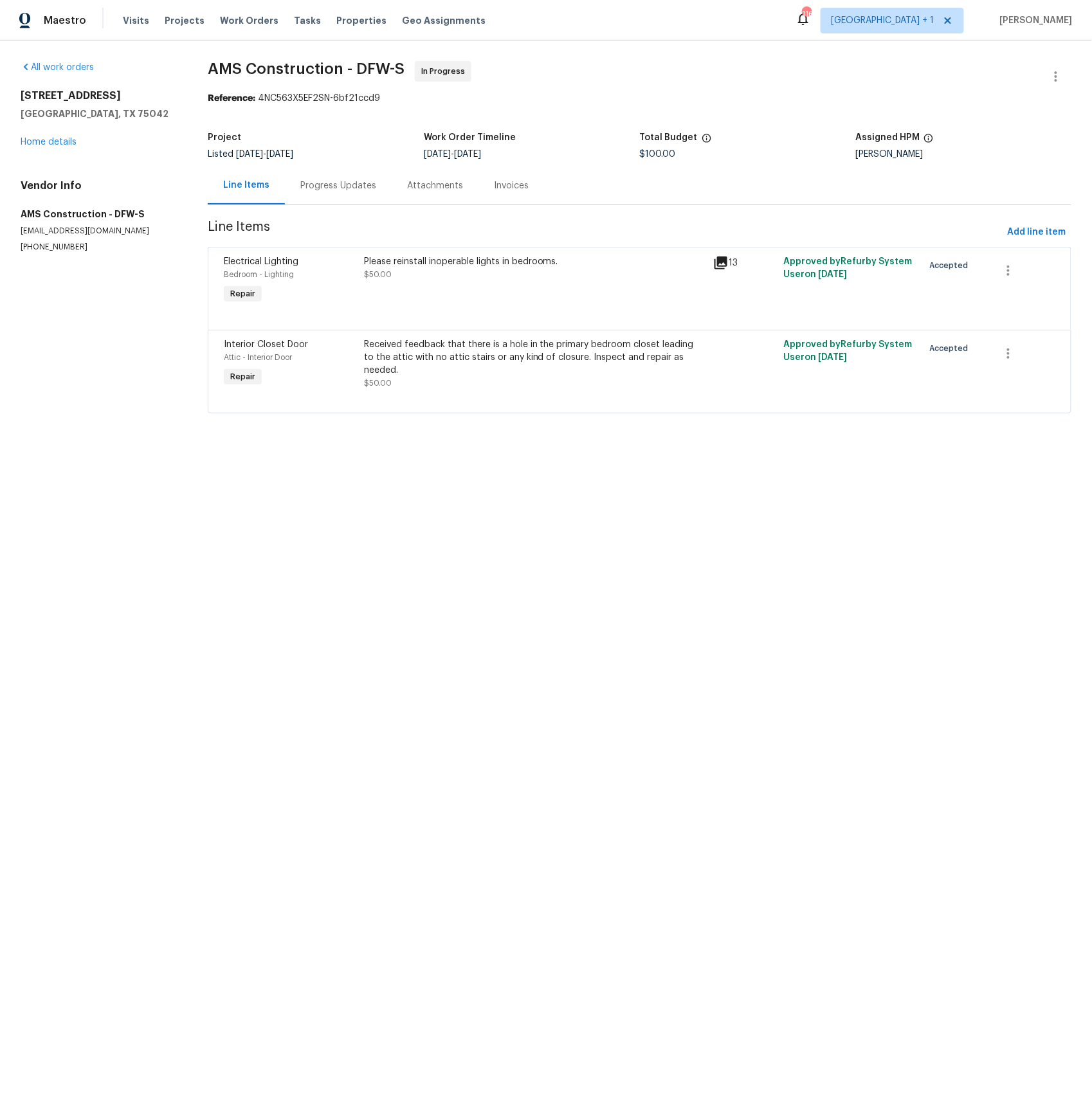
click at [720, 263] on icon at bounding box center [720, 263] width 12 height 12
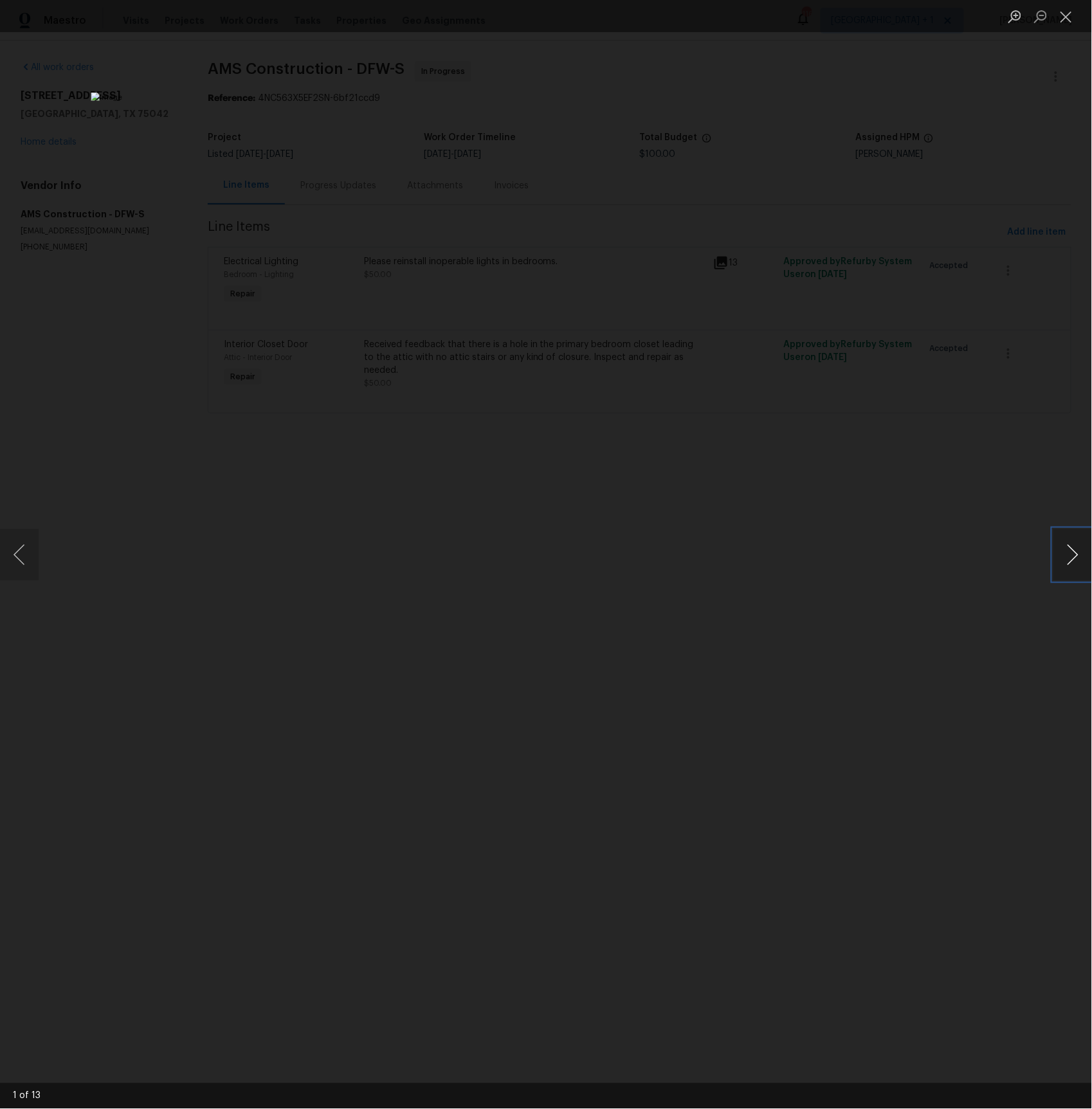
click at [1080, 556] on button "Next image" at bounding box center [1072, 555] width 38 height 52
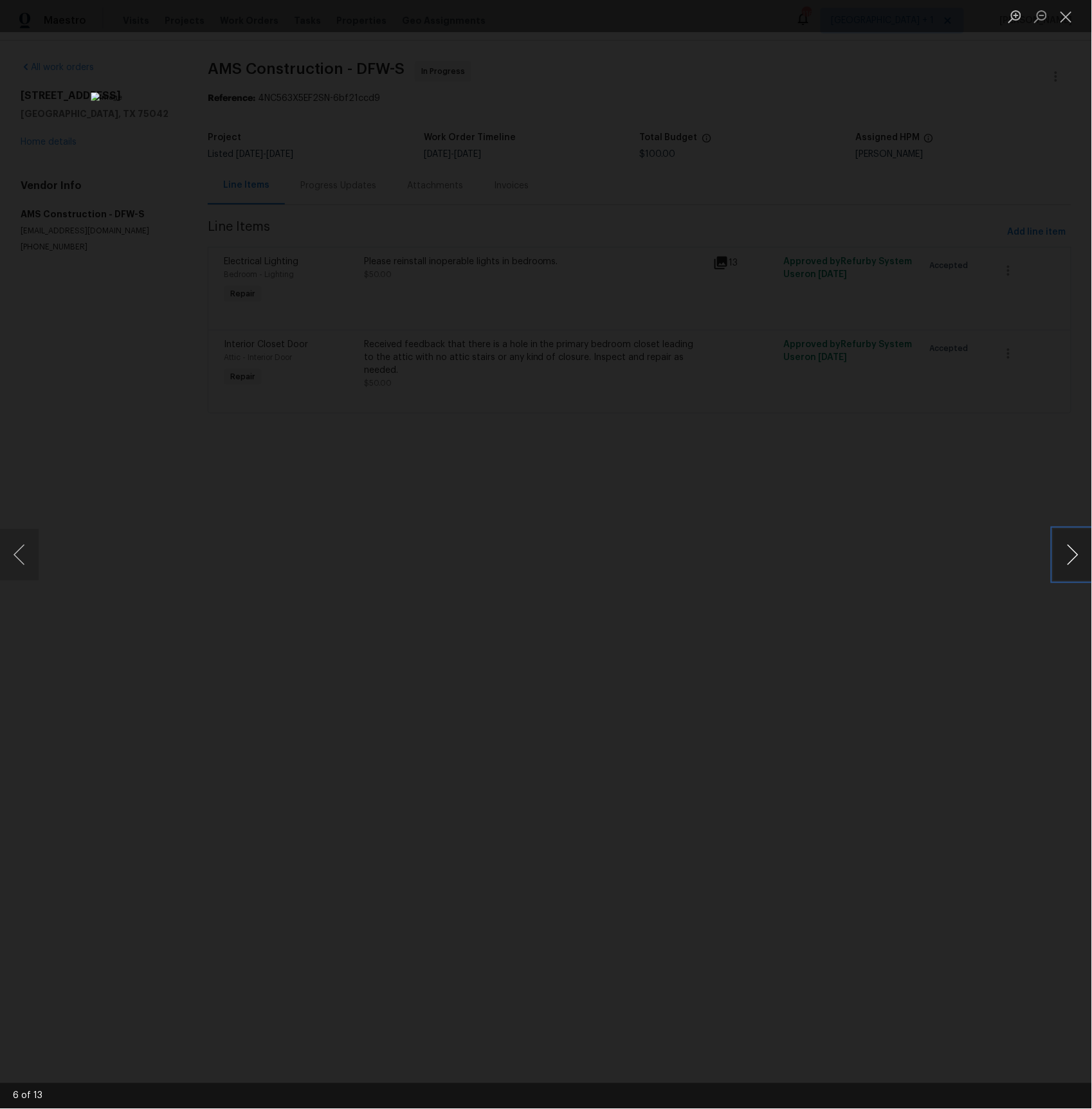
click at [1080, 556] on button "Next image" at bounding box center [1072, 555] width 38 height 52
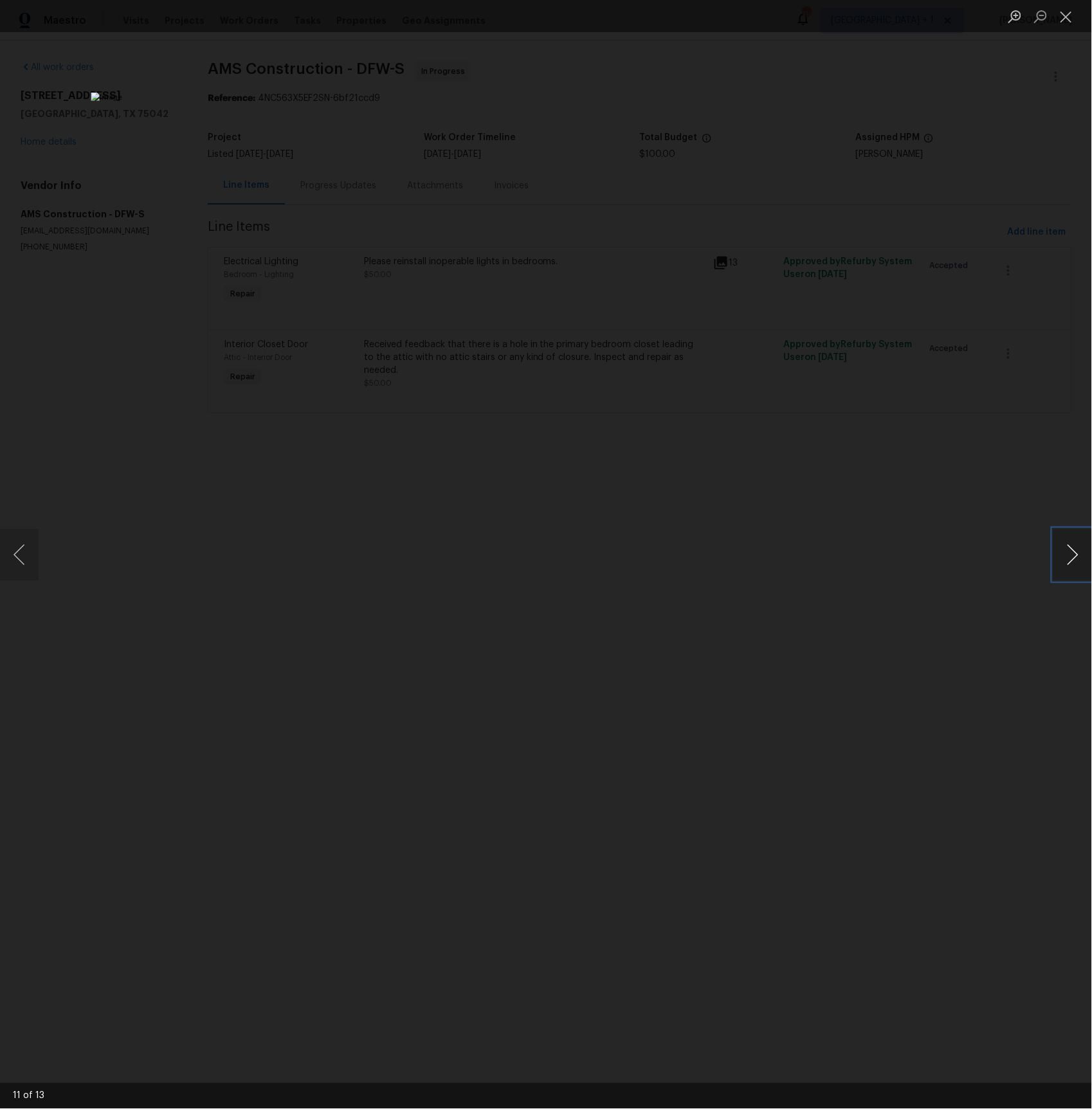
click at [1080, 556] on button "Next image" at bounding box center [1072, 555] width 38 height 52
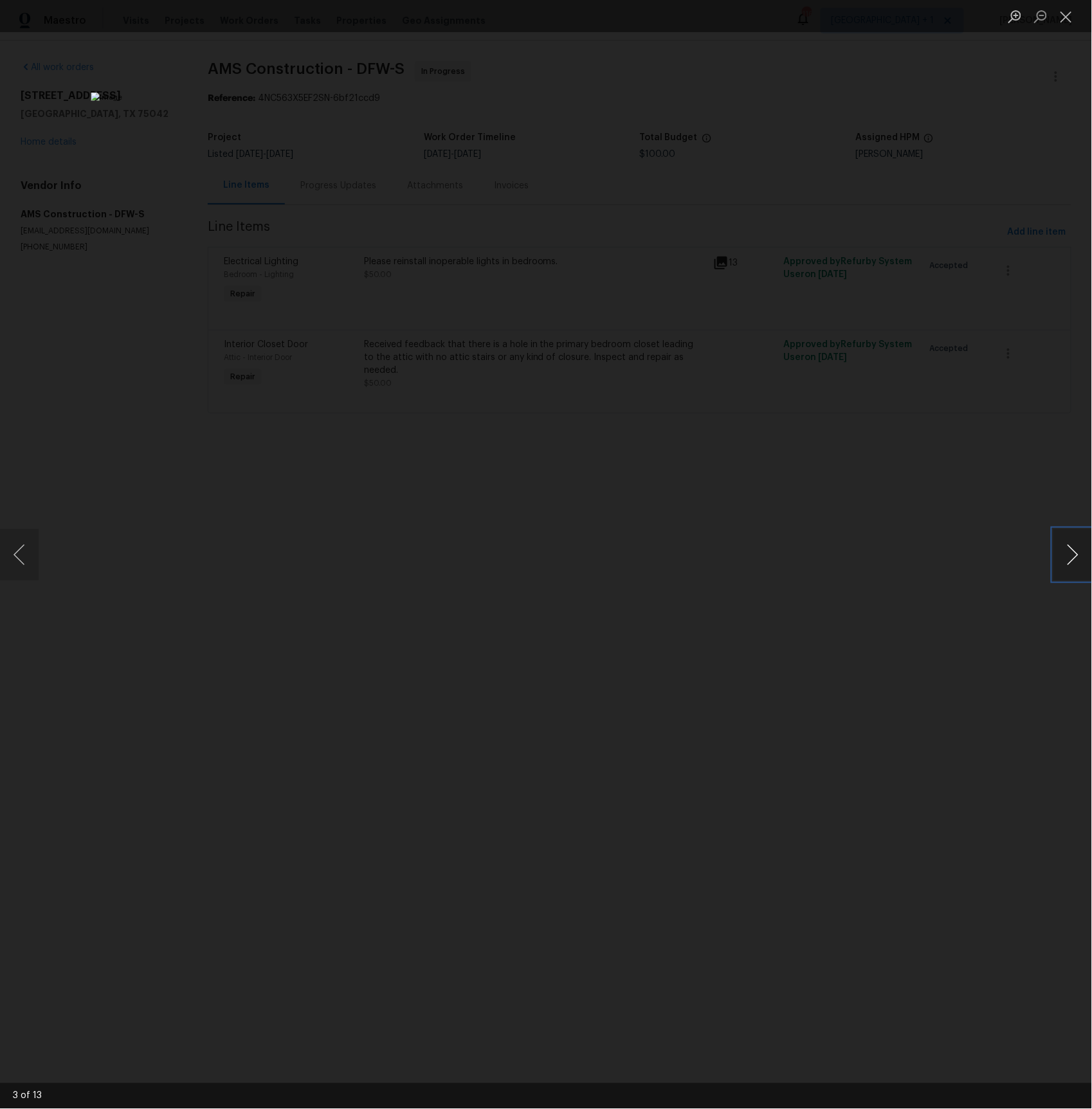
click at [1080, 556] on button "Next image" at bounding box center [1072, 555] width 38 height 52
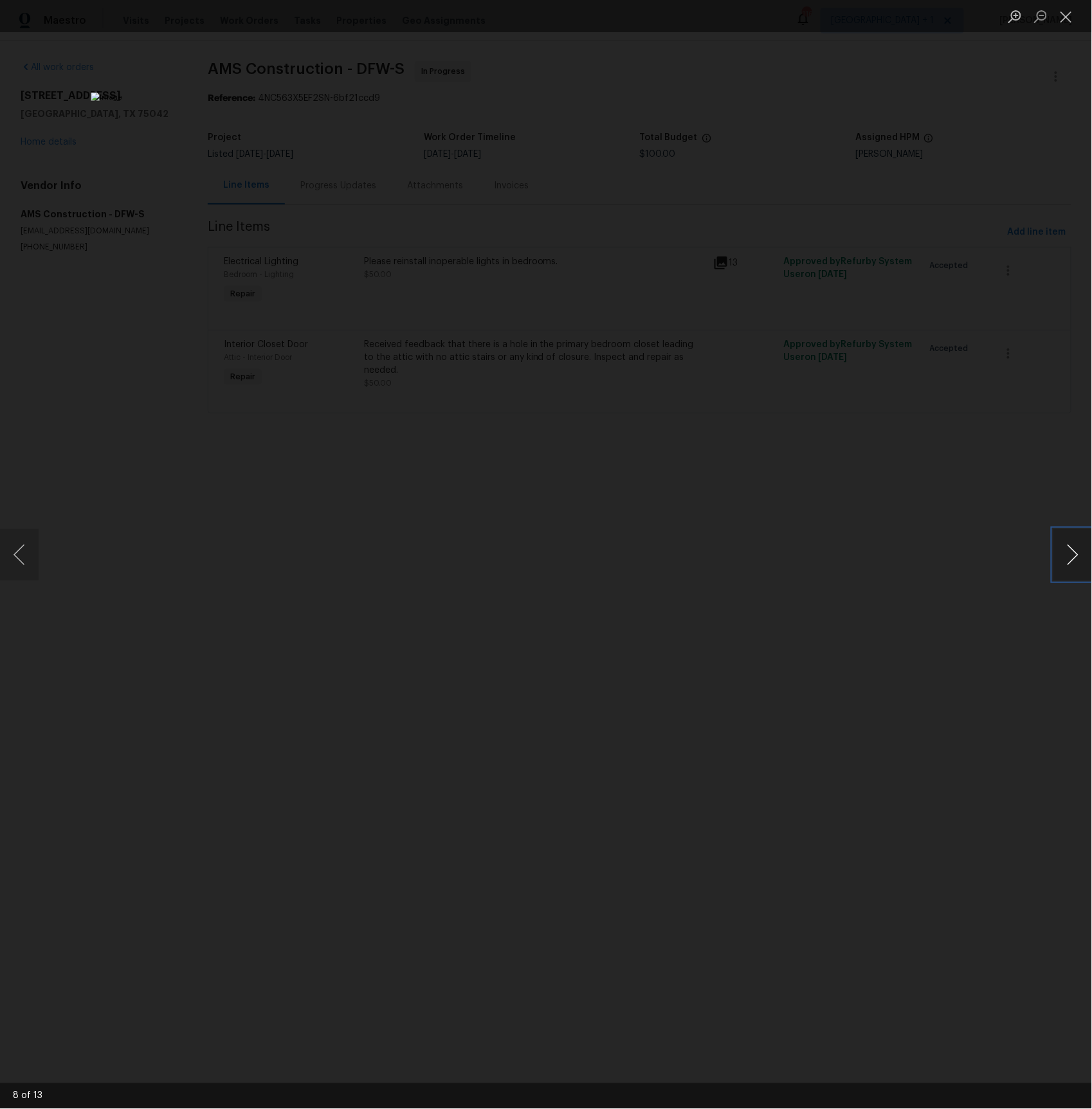
click at [1080, 556] on button "Next image" at bounding box center [1072, 555] width 38 height 52
click at [1066, 553] on button "Next image" at bounding box center [1072, 555] width 38 height 52
drag, startPoint x: 10, startPoint y: 562, endPoint x: 20, endPoint y: 558, distance: 10.8
click at [16, 560] on button "Previous image" at bounding box center [19, 555] width 38 height 52
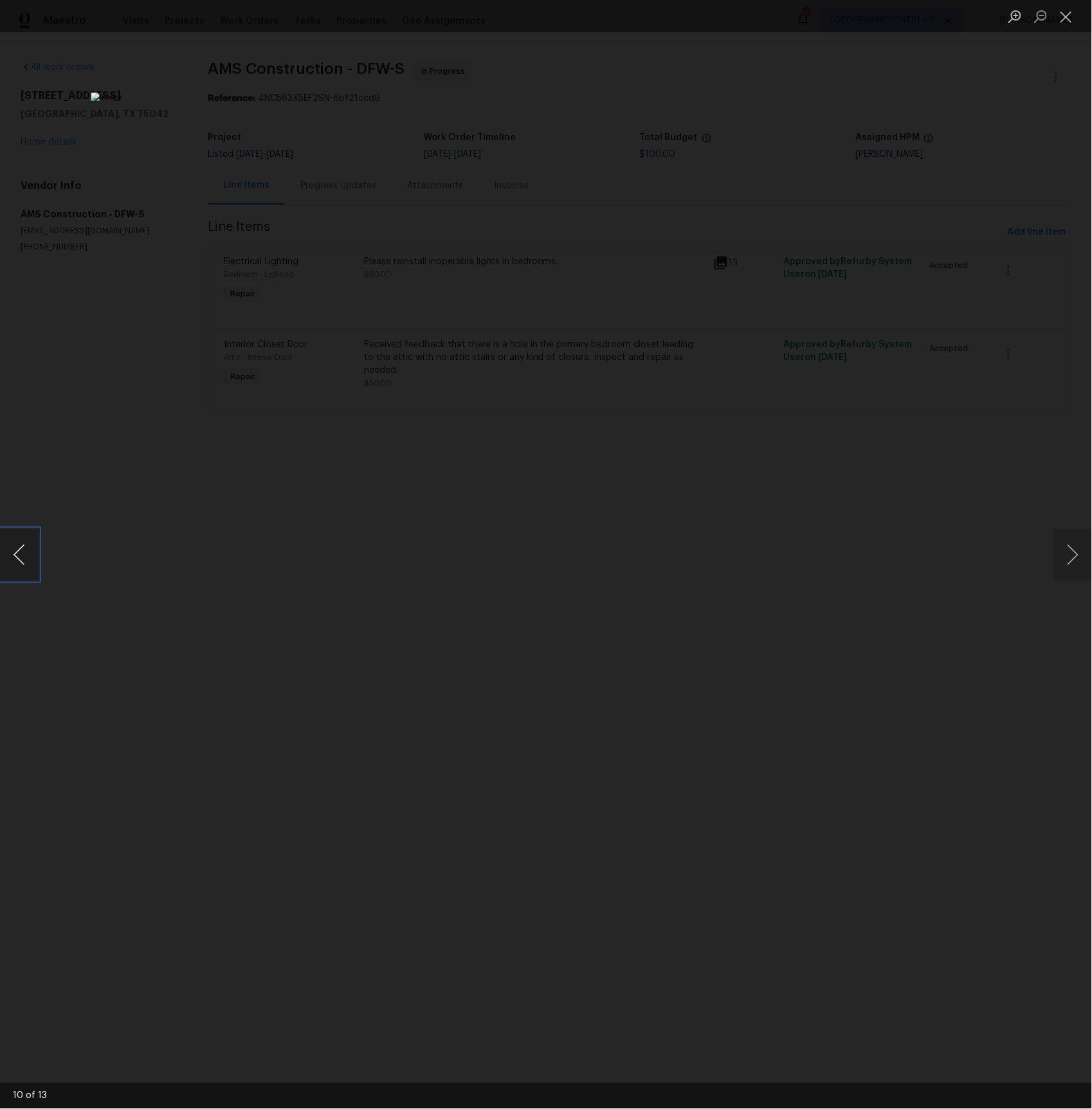
click at [20, 558] on button "Previous image" at bounding box center [19, 555] width 38 height 52
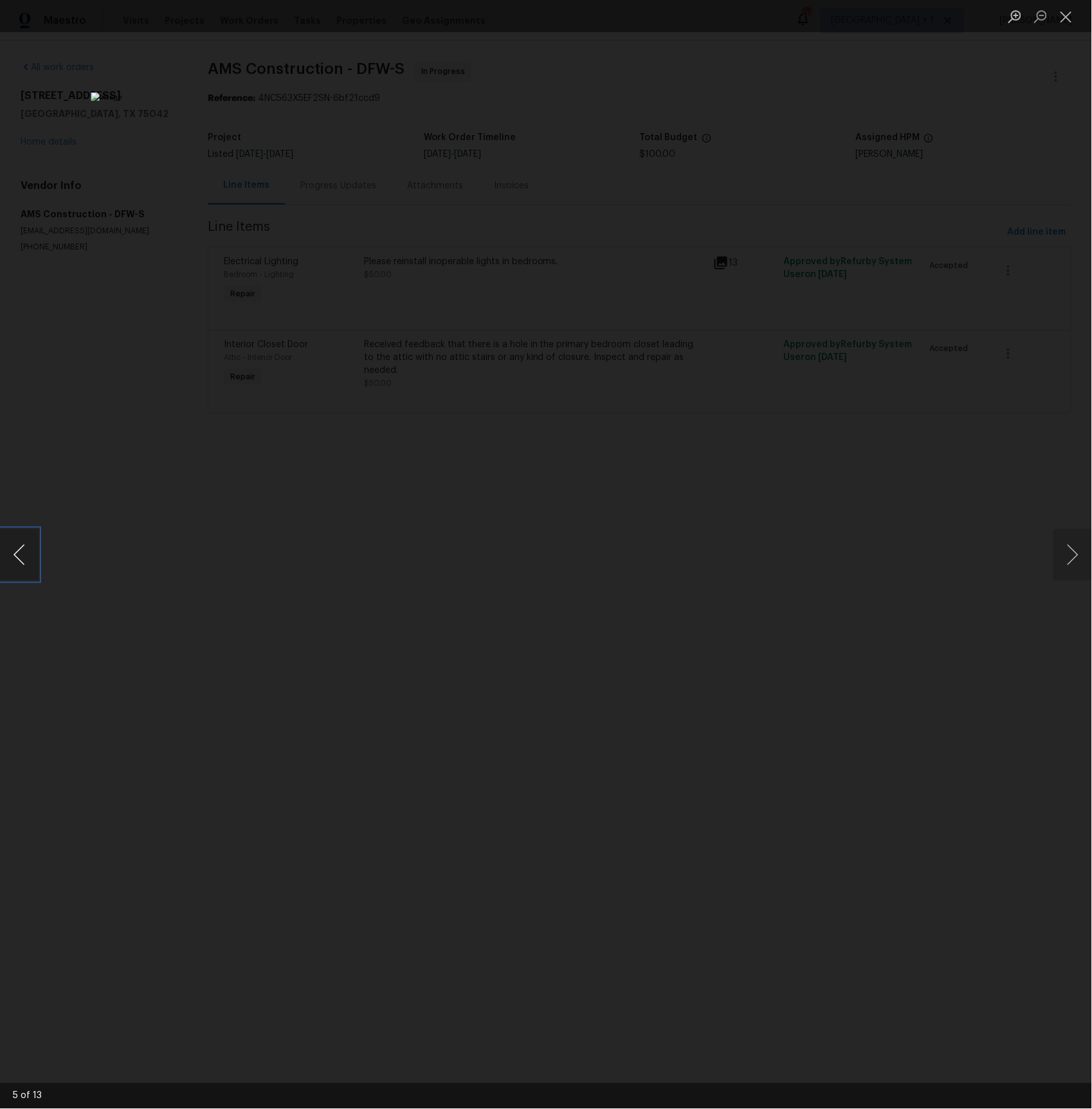
click at [20, 558] on button "Previous image" at bounding box center [19, 555] width 38 height 52
click at [16, 556] on button "Previous image" at bounding box center [19, 555] width 38 height 52
click at [38, 553] on button "Previous image" at bounding box center [19, 555] width 38 height 52
click at [12, 543] on button "Previous image" at bounding box center [19, 555] width 38 height 52
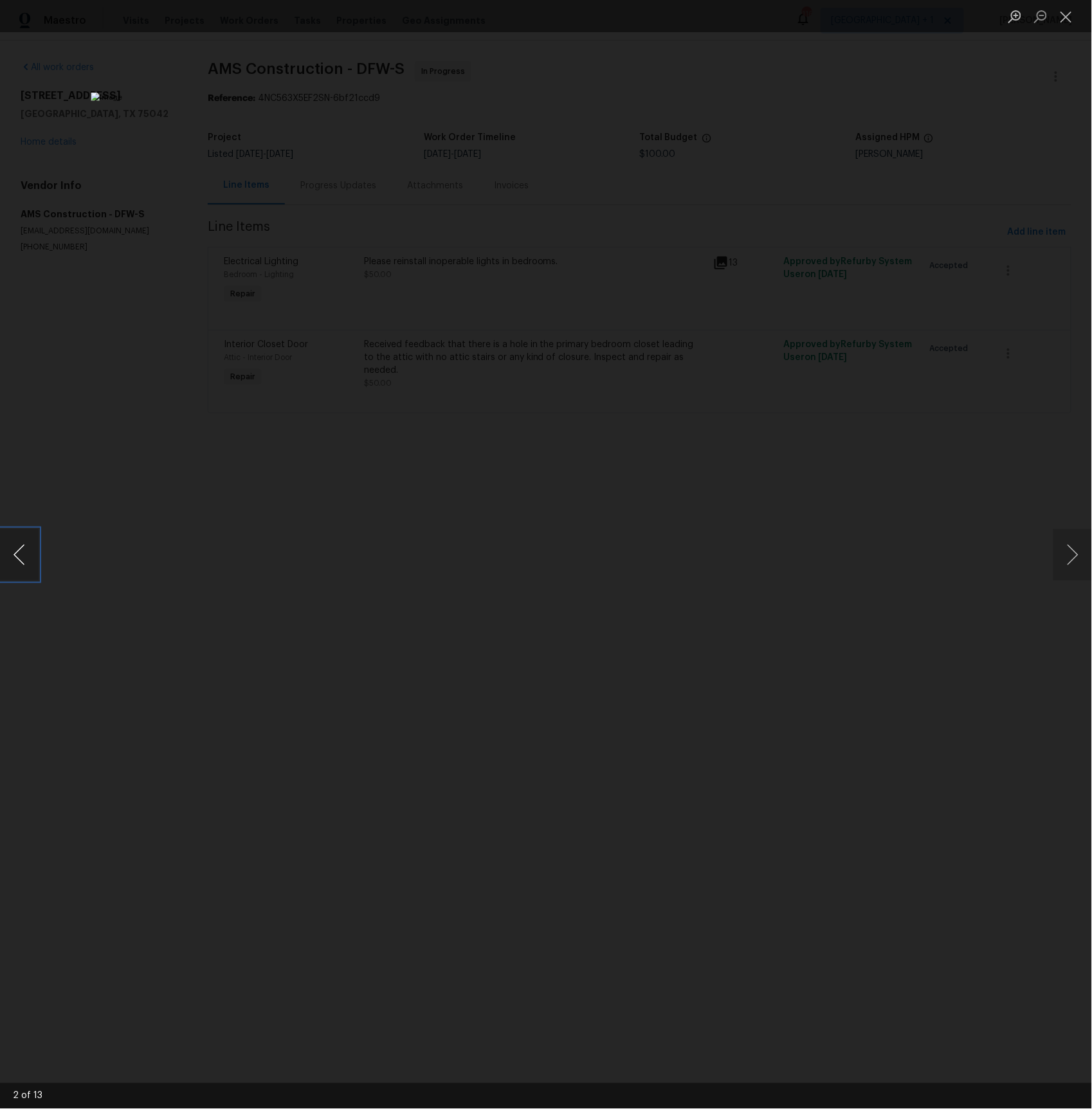
click at [12, 543] on button "Previous image" at bounding box center [19, 555] width 38 height 52
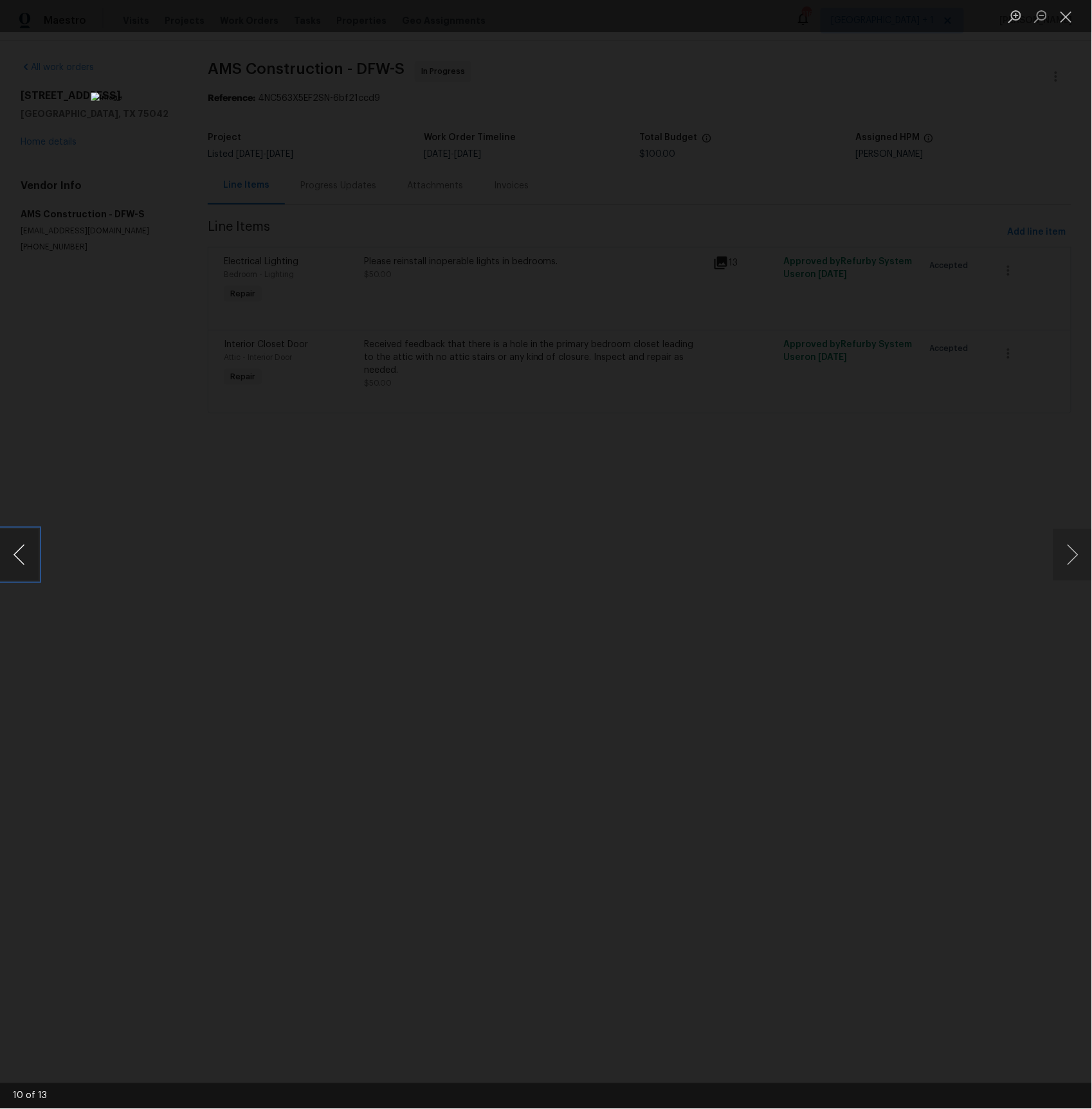
click at [12, 543] on button "Previous image" at bounding box center [19, 555] width 38 height 52
click at [23, 553] on button "Previous image" at bounding box center [19, 555] width 38 height 52
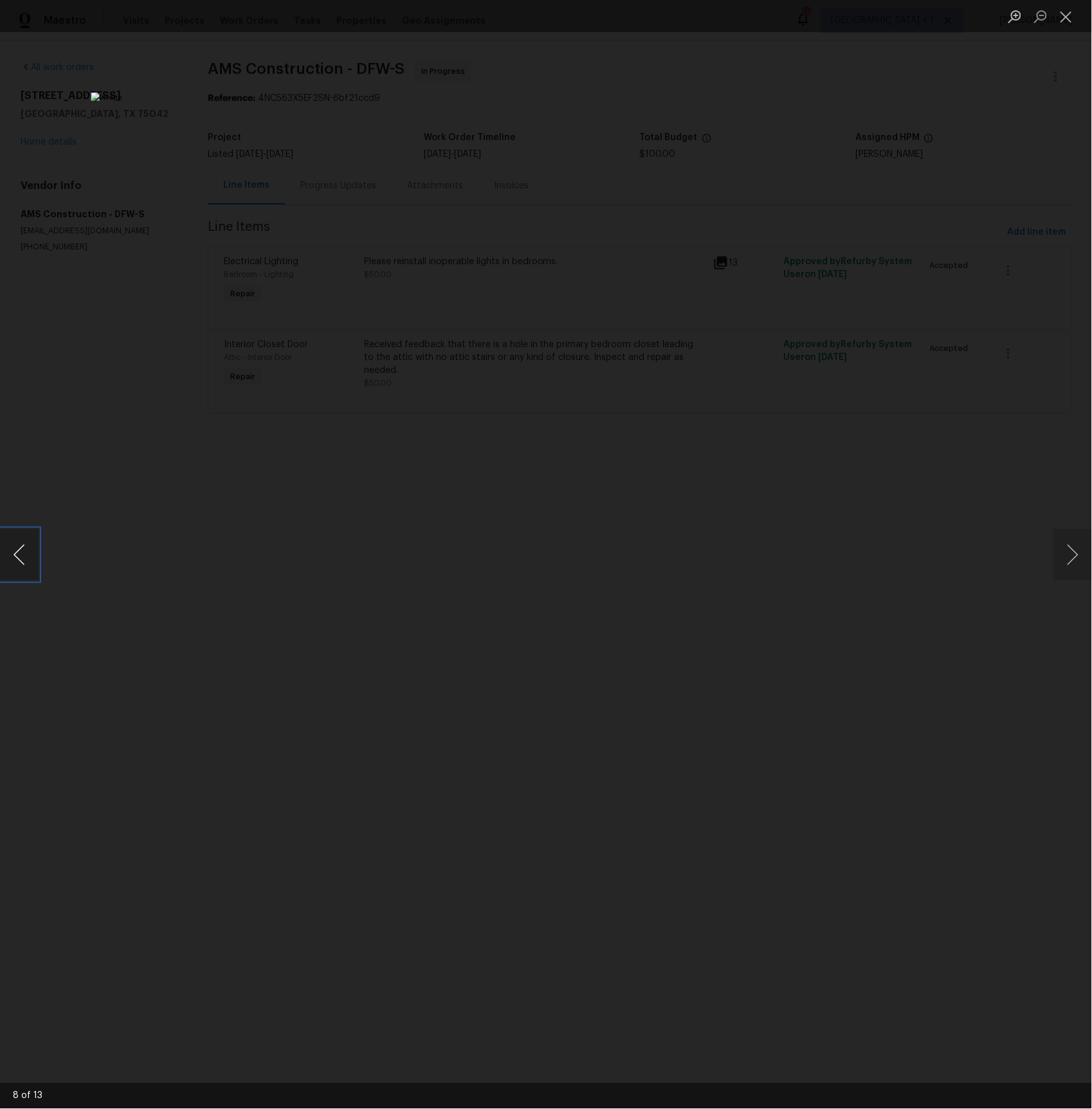
click at [23, 553] on button "Previous image" at bounding box center [19, 555] width 38 height 52
click at [1076, 560] on button "Next image" at bounding box center [1072, 555] width 38 height 52
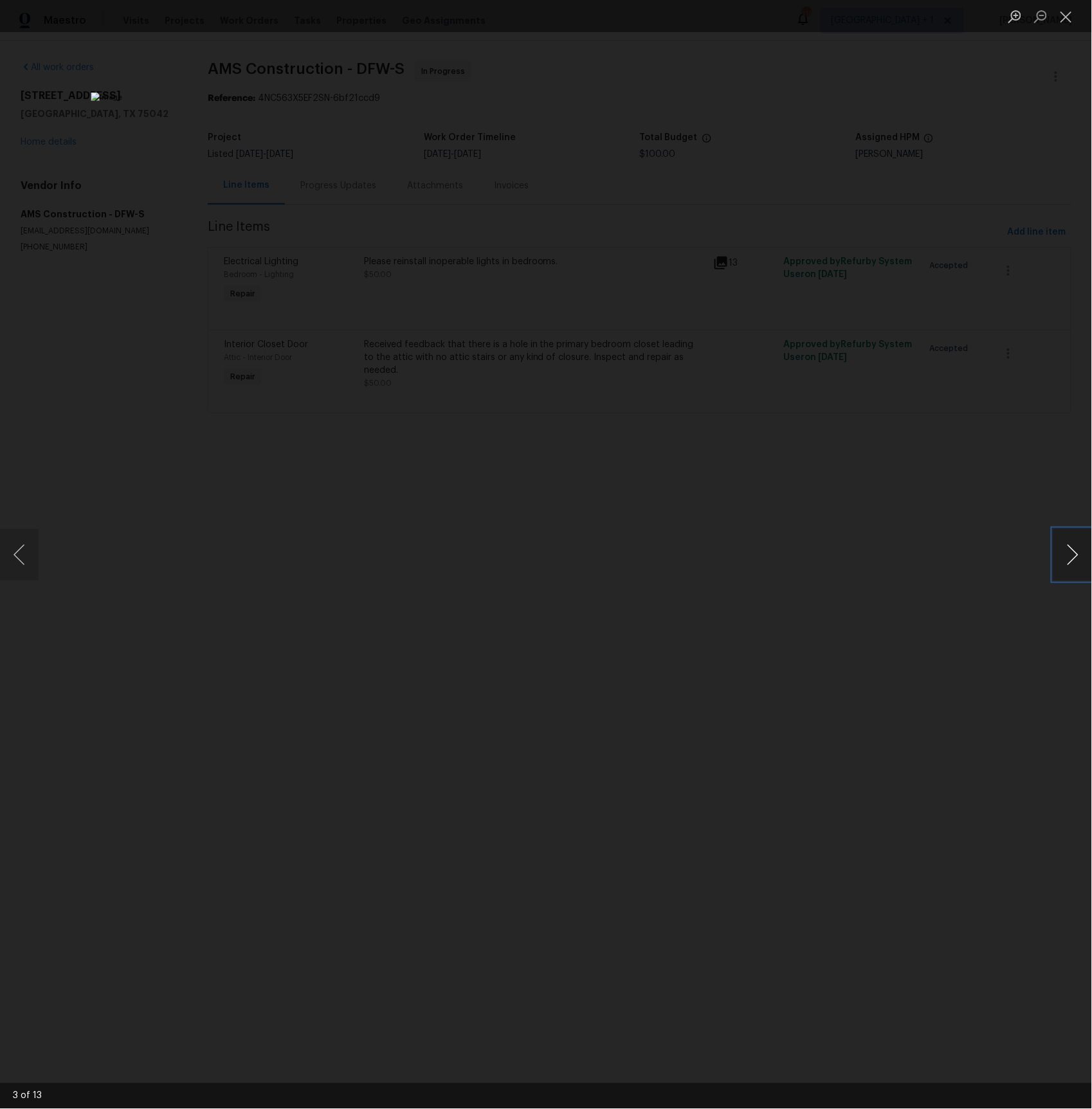
click at [1076, 560] on button "Next image" at bounding box center [1072, 555] width 38 height 52
drag, startPoint x: 1076, startPoint y: 560, endPoint x: 895, endPoint y: 545, distance: 181.6
click at [1076, 560] on button "Next image" at bounding box center [1072, 555] width 38 height 52
click at [216, 403] on div "Lightbox" at bounding box center [546, 554] width 1092 height 1109
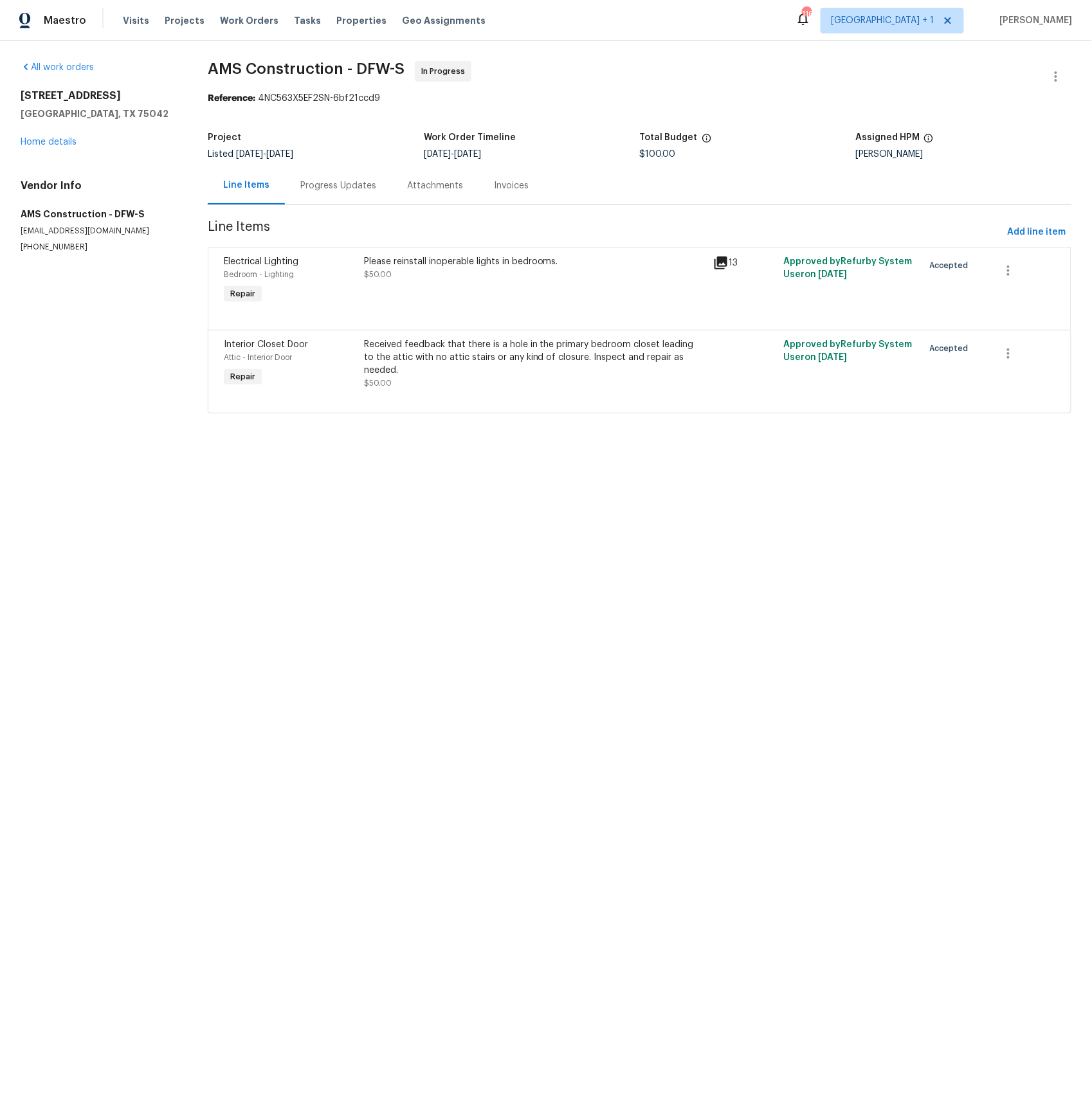
click at [719, 258] on icon at bounding box center [720, 263] width 12 height 12
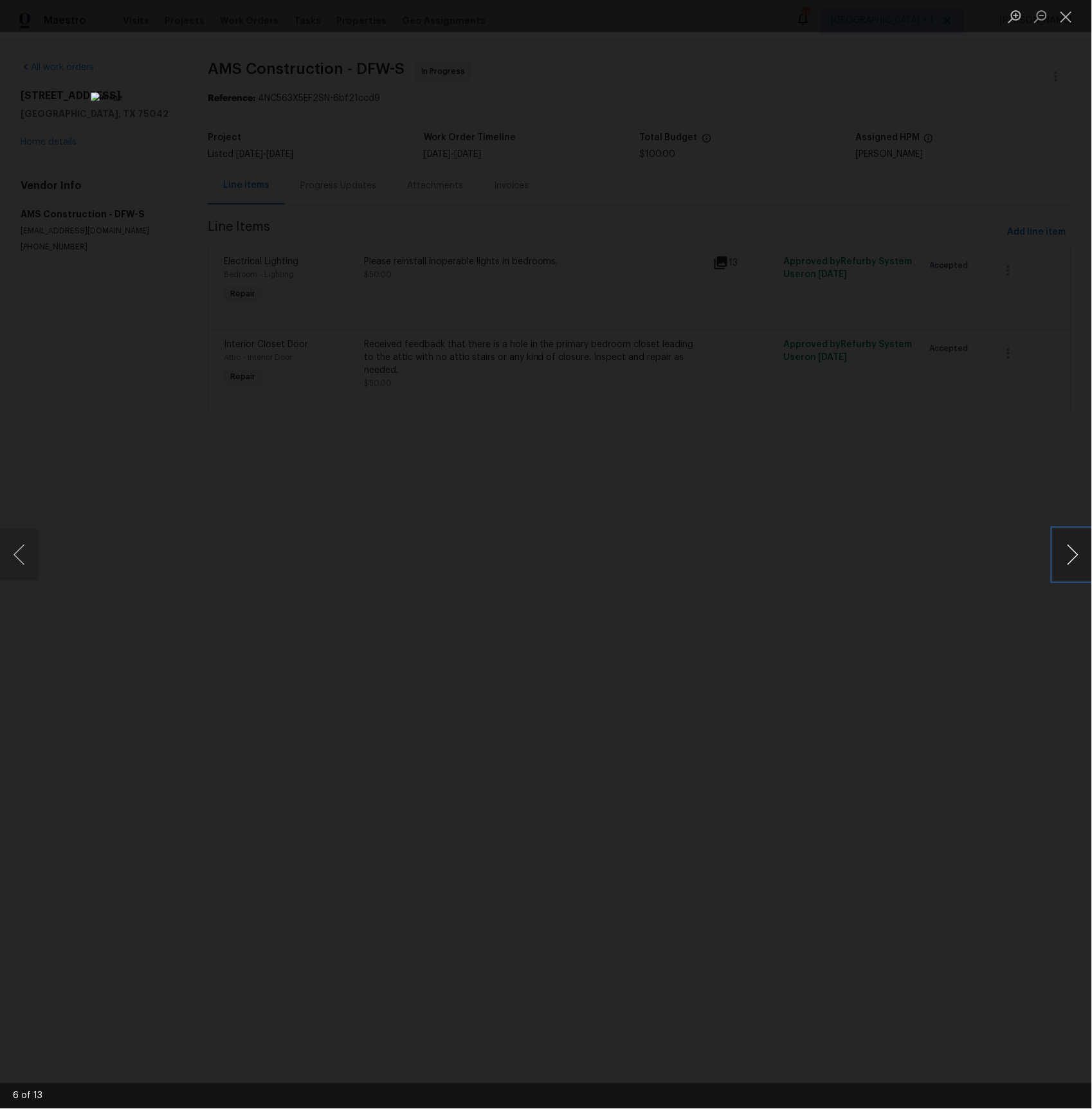
click at [1067, 549] on button "Next image" at bounding box center [1072, 555] width 38 height 52
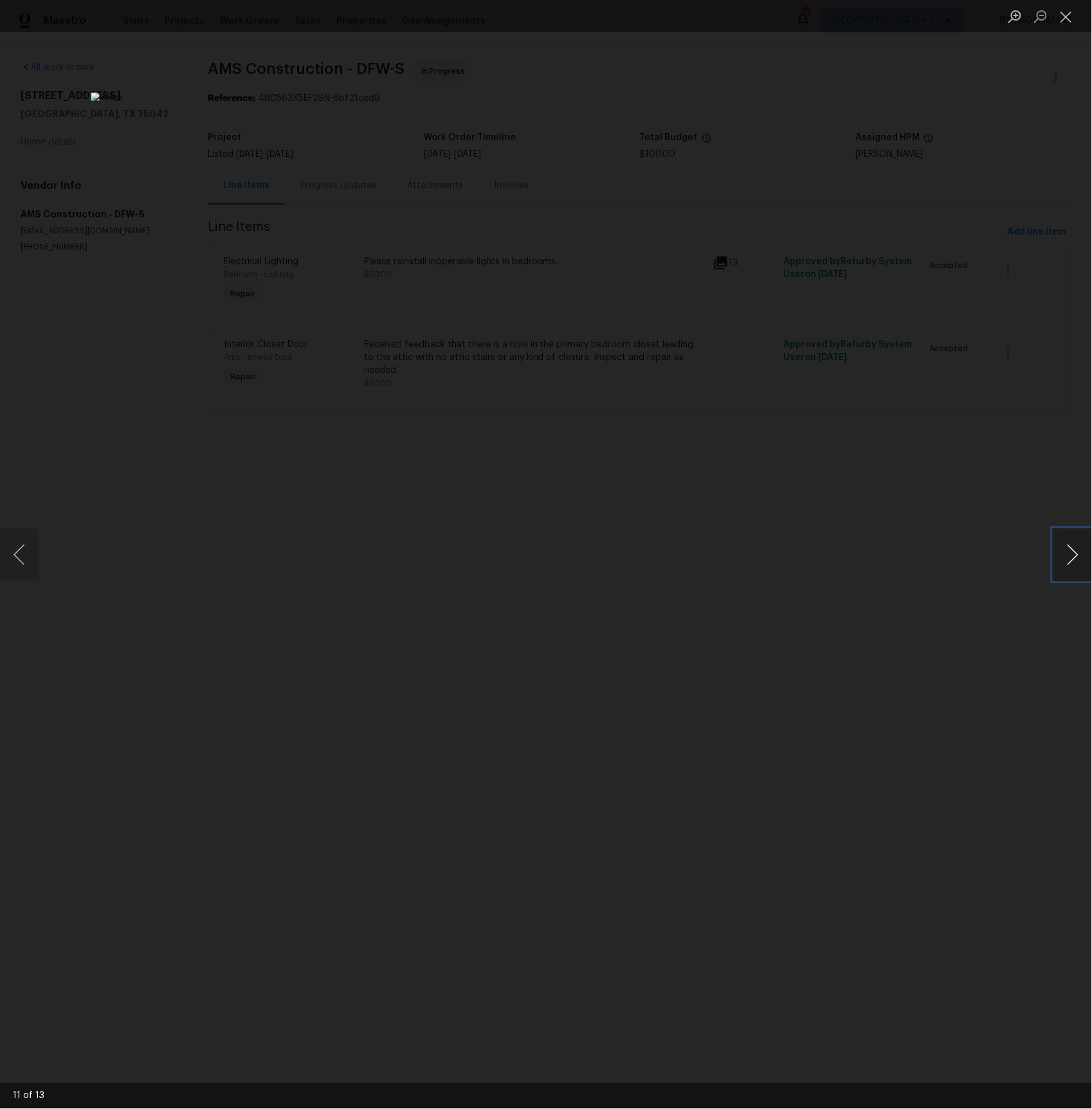
click at [1067, 549] on button "Next image" at bounding box center [1072, 555] width 38 height 52
click at [1067, 549] on button "Next image" at bounding box center [1072, 555] width 38 height 52
click at [983, 483] on div "Lightbox" at bounding box center [546, 554] width 1092 height 1109
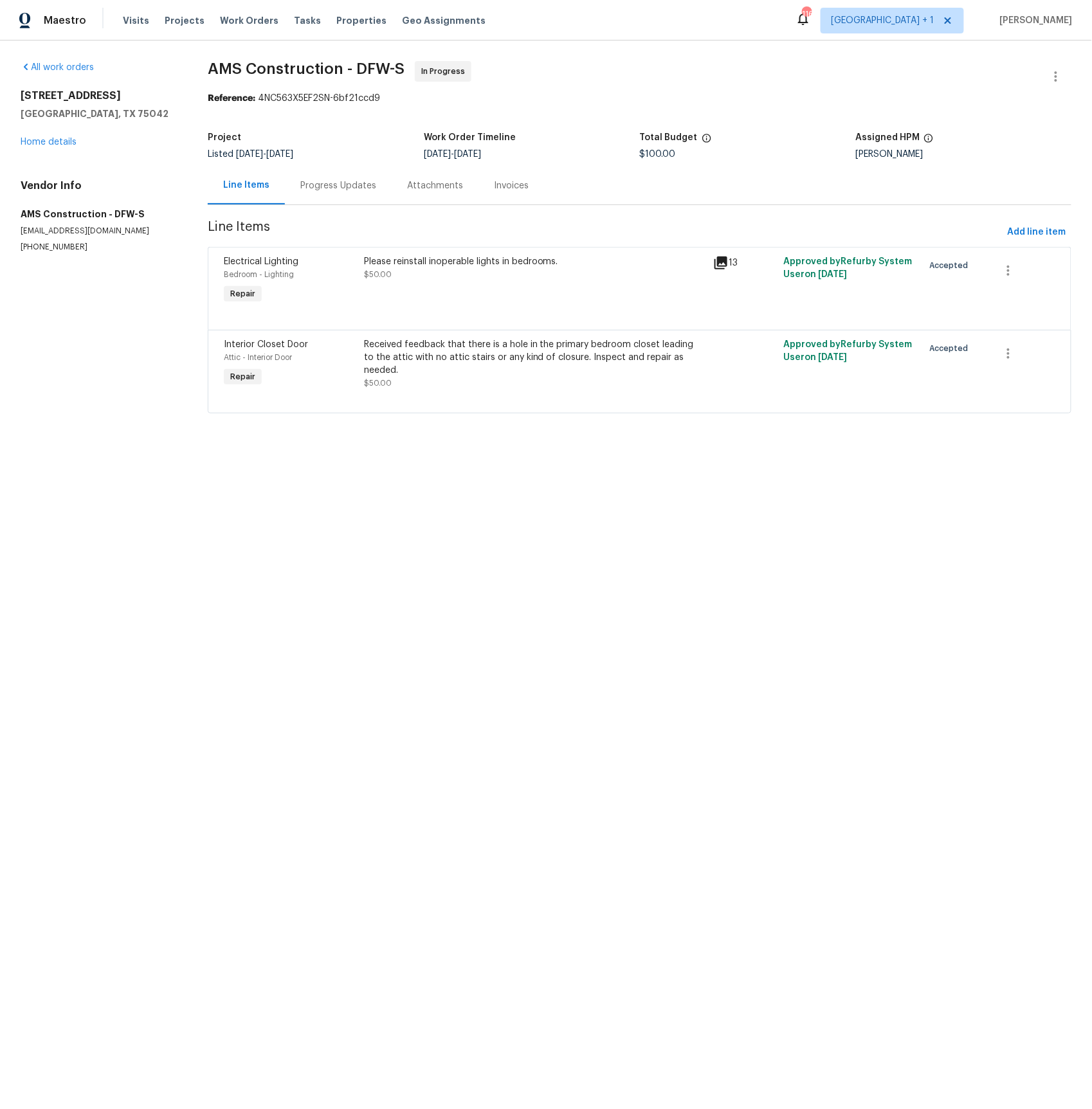
drag, startPoint x: 341, startPoint y: 190, endPoint x: 340, endPoint y: 199, distance: 9.1
click at [341, 190] on div "Progress Updates" at bounding box center [338, 186] width 76 height 12
